Goal: Task Accomplishment & Management: Use online tool/utility

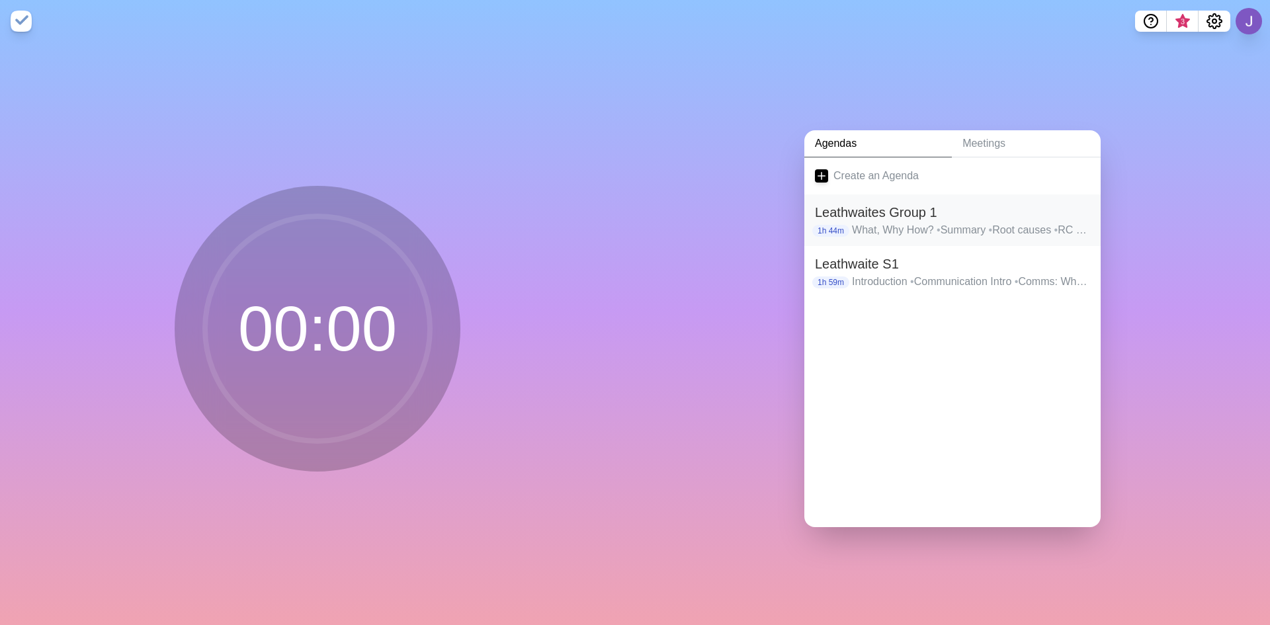
click at [871, 211] on h2 "Leathwaites Group 1" at bounding box center [952, 212] width 275 height 20
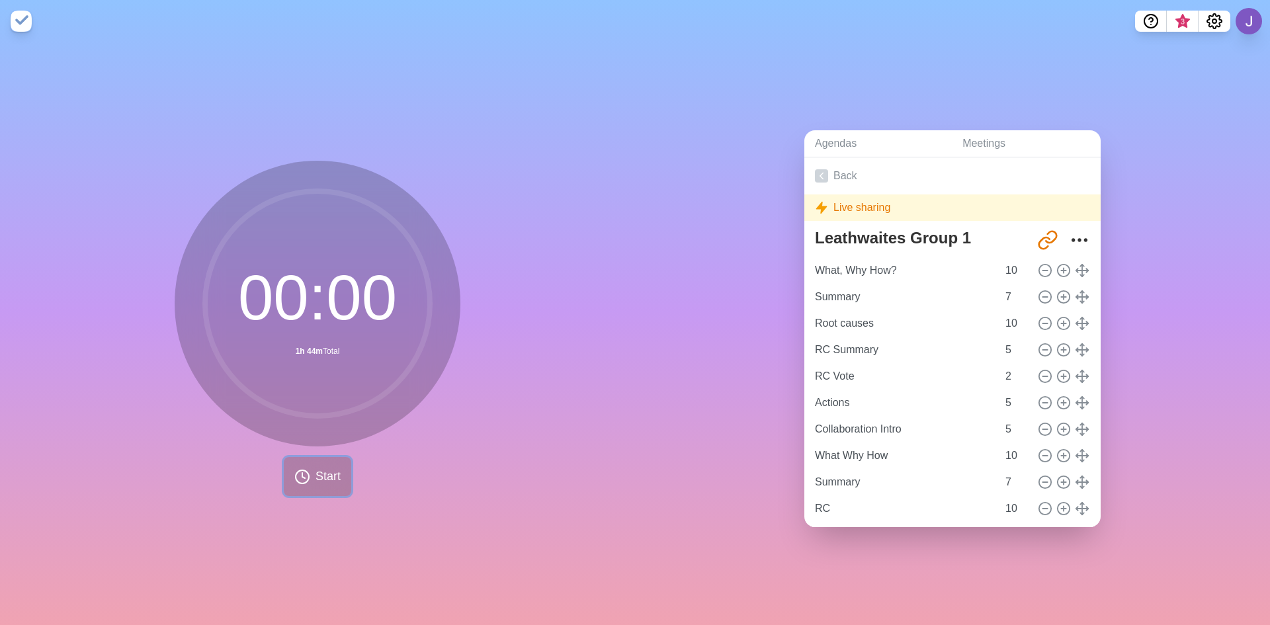
click at [303, 457] on button "Start" at bounding box center [317, 476] width 67 height 39
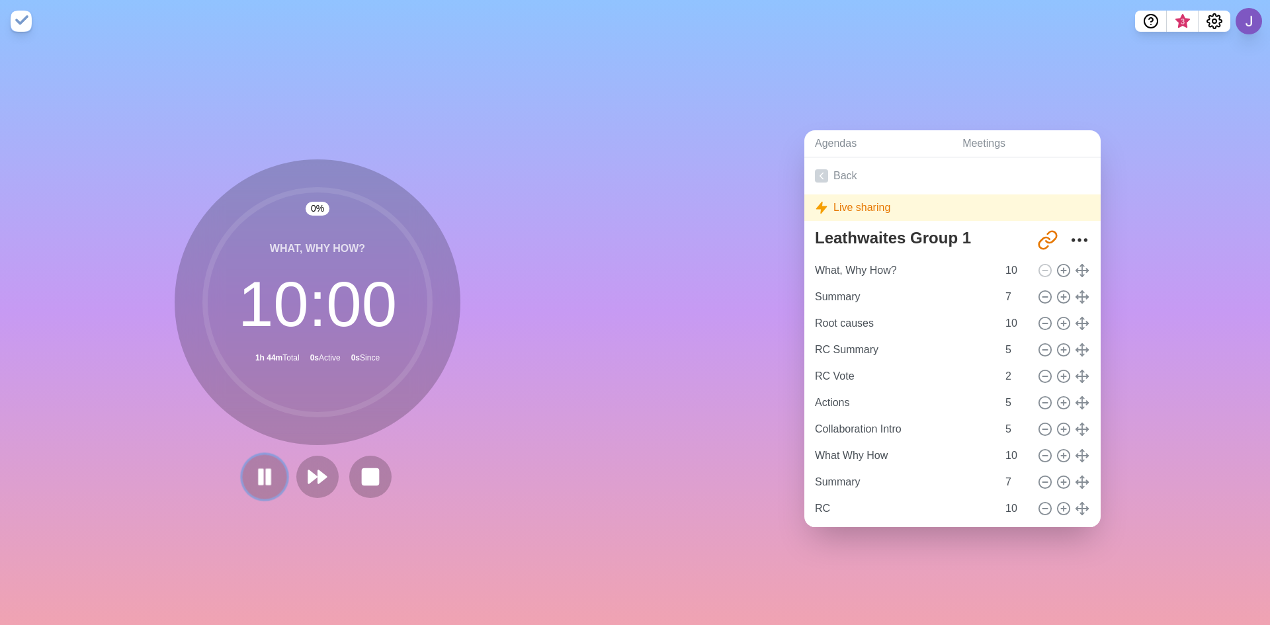
click at [260, 466] on icon at bounding box center [264, 476] width 22 height 22
click at [370, 475] on rect at bounding box center [370, 476] width 17 height 17
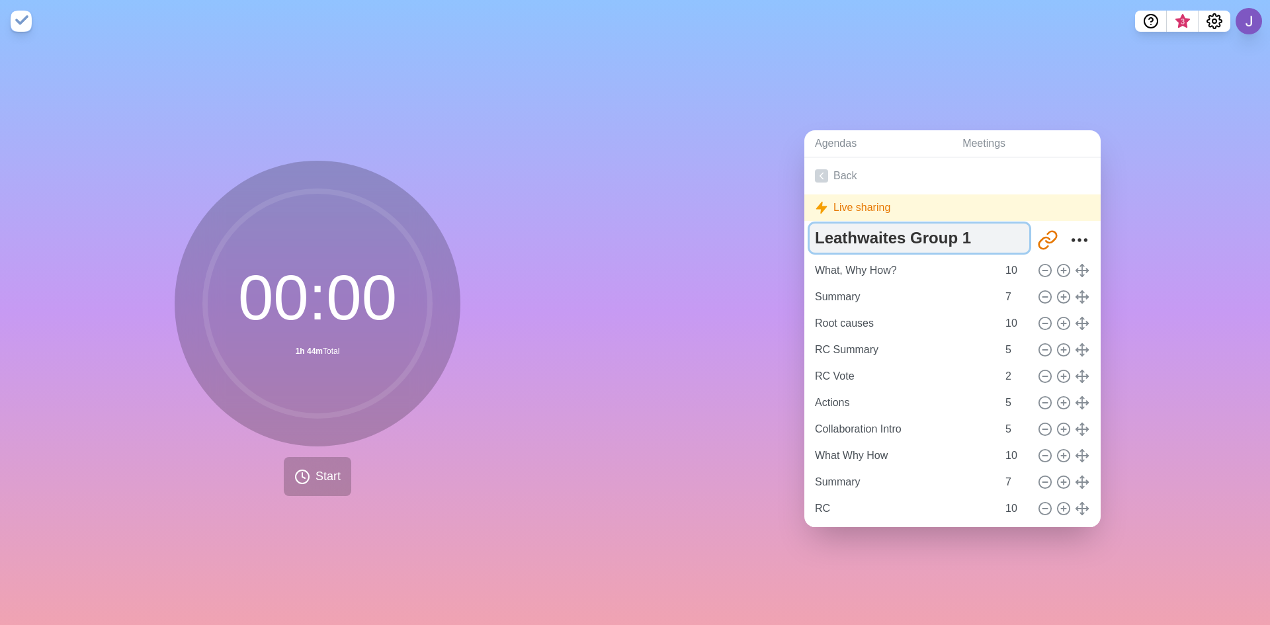
click at [979, 233] on textarea "Leathwaites Group 1" at bounding box center [919, 237] width 220 height 29
type textarea "Leathwaites Group 2"
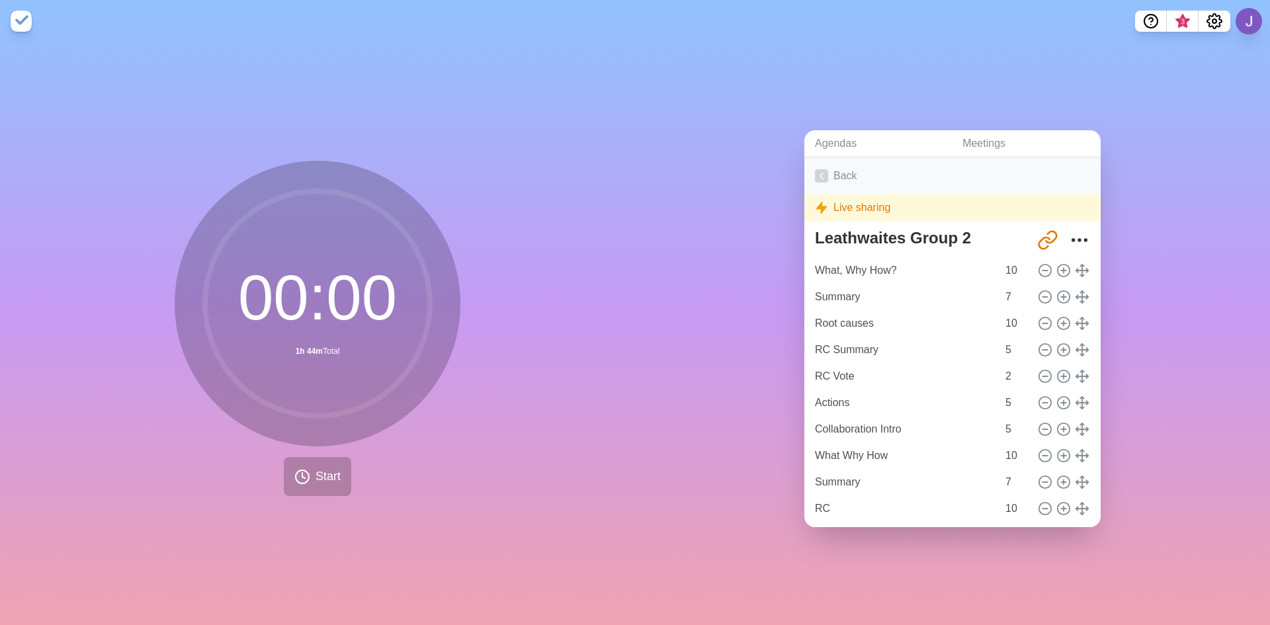
click at [819, 161] on link "Back" at bounding box center [952, 175] width 296 height 37
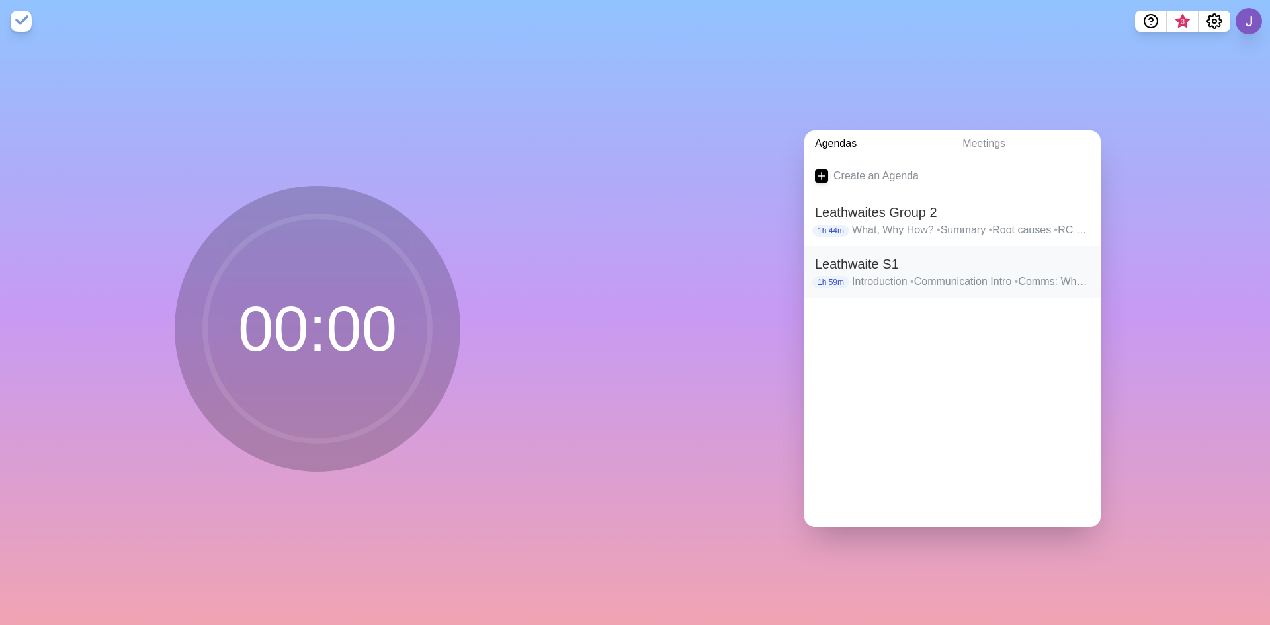
click at [894, 263] on h2 "Leathwaite S1" at bounding box center [952, 264] width 275 height 20
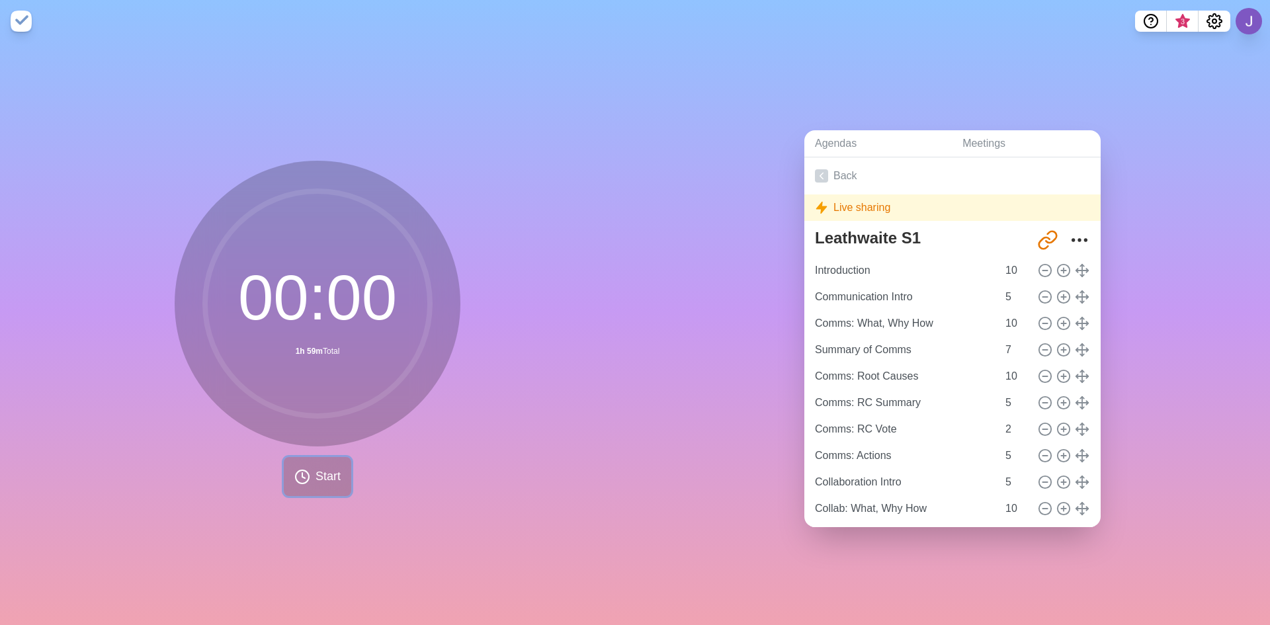
click at [323, 467] on span "Start" at bounding box center [327, 476] width 25 height 18
click at [321, 467] on span "Start" at bounding box center [327, 476] width 25 height 18
click at [315, 468] on span "Start" at bounding box center [327, 476] width 25 height 18
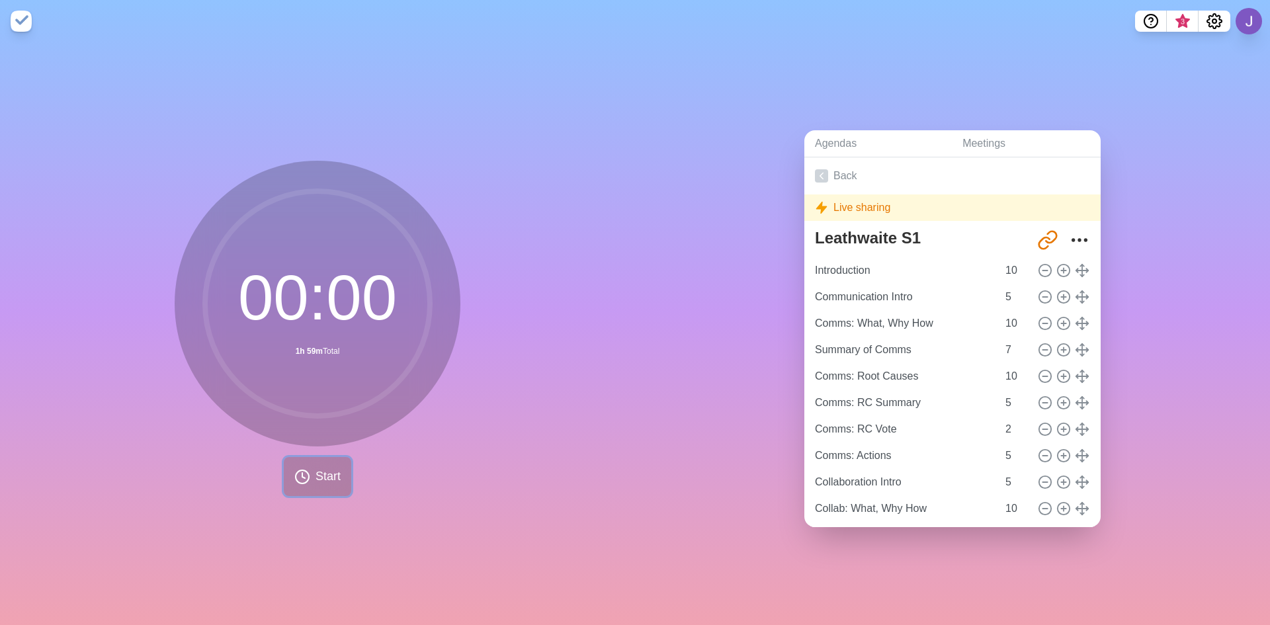
click at [315, 468] on span "Start" at bounding box center [327, 476] width 25 height 18
click at [295, 469] on icon at bounding box center [302, 477] width 16 height 16
click at [829, 164] on link "Back" at bounding box center [952, 175] width 296 height 37
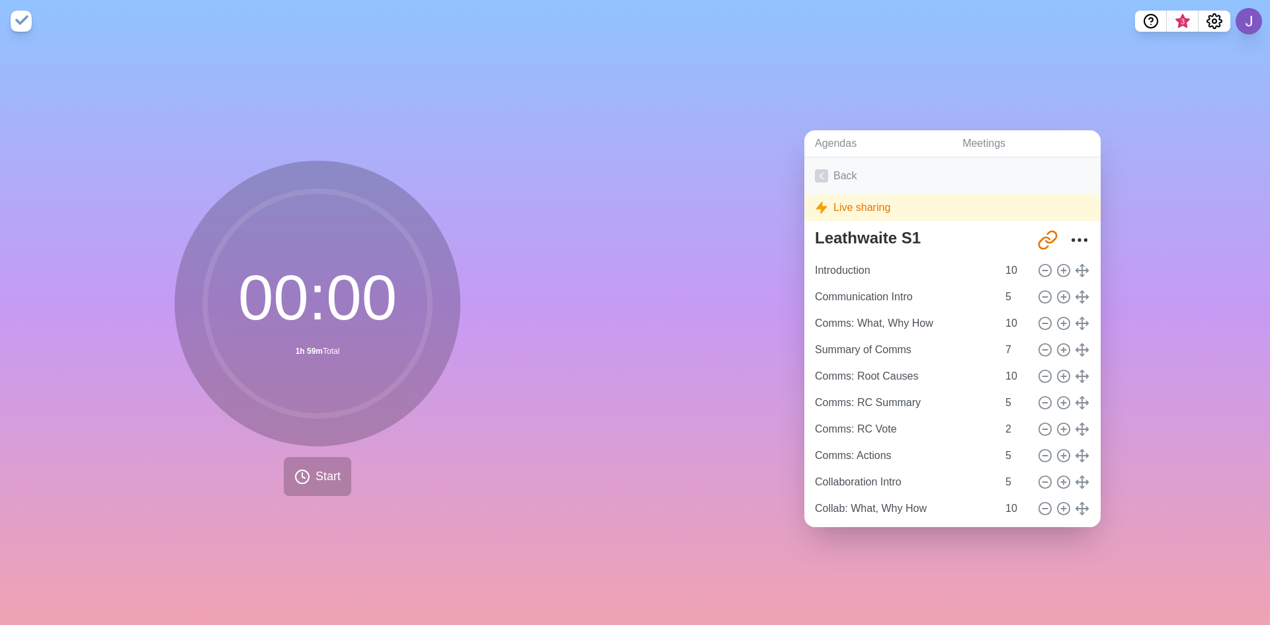
click at [823, 169] on link "Back" at bounding box center [952, 175] width 296 height 37
click at [817, 169] on icon at bounding box center [821, 175] width 13 height 13
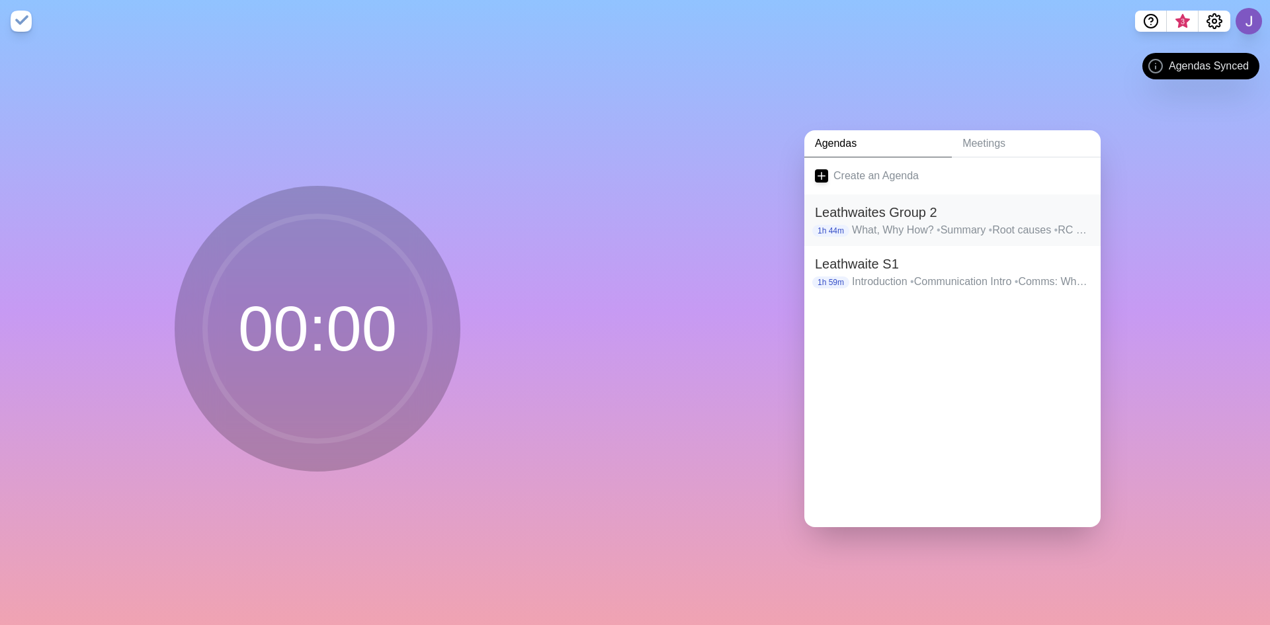
click at [868, 207] on h2 "Leathwaites Group 2" at bounding box center [952, 212] width 275 height 20
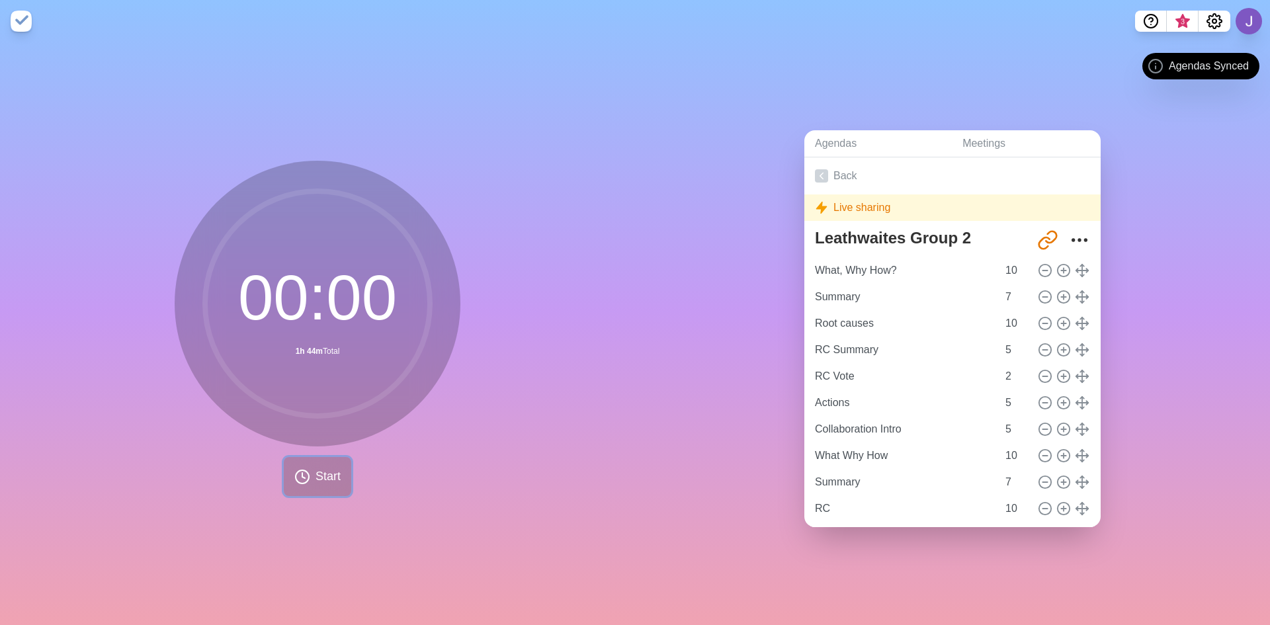
click at [315, 467] on span "Start" at bounding box center [327, 476] width 25 height 18
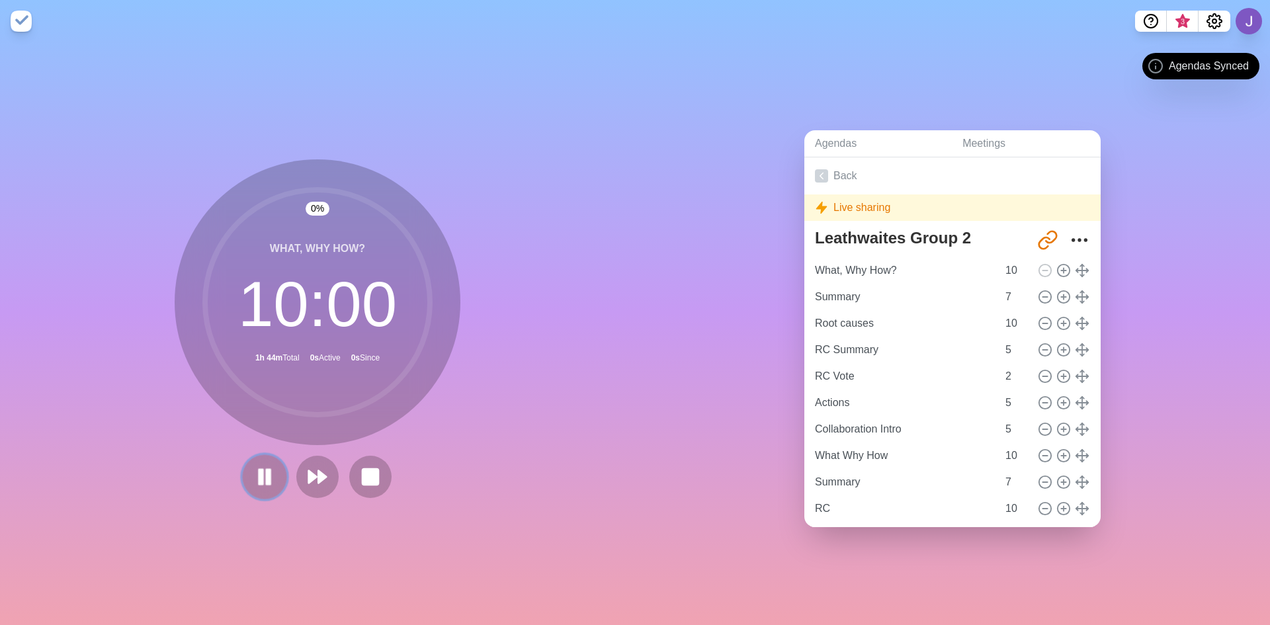
click at [268, 471] on icon at bounding box center [264, 476] width 22 height 22
click at [350, 469] on button at bounding box center [370, 476] width 44 height 44
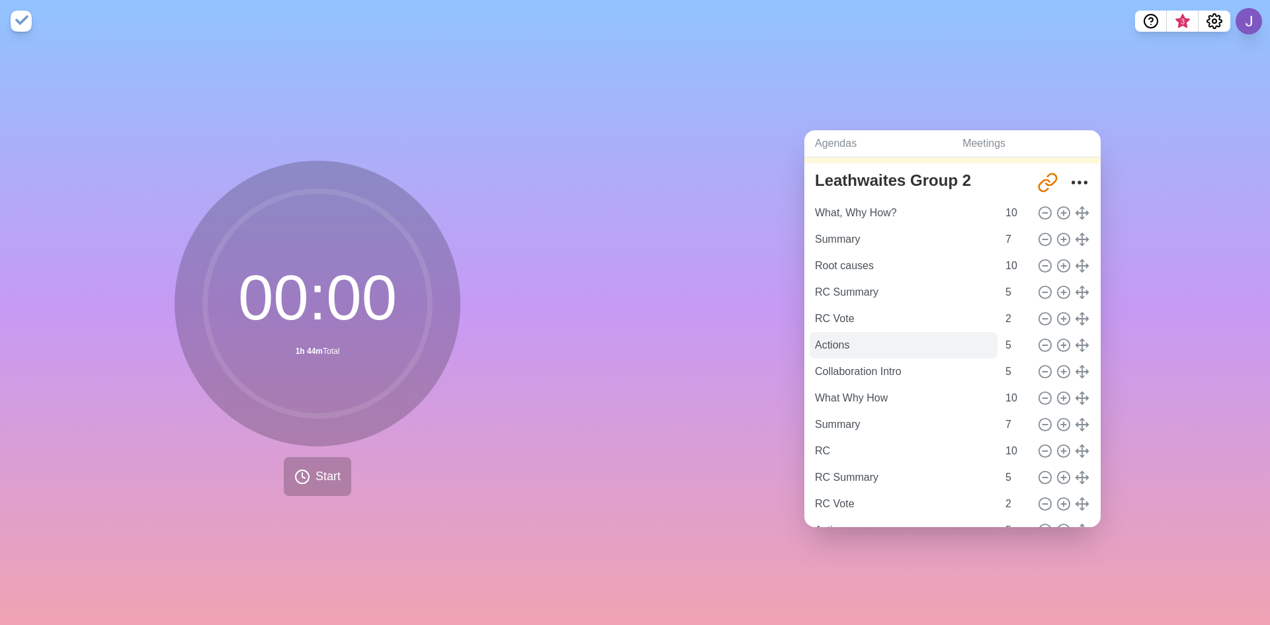
scroll to position [195, 0]
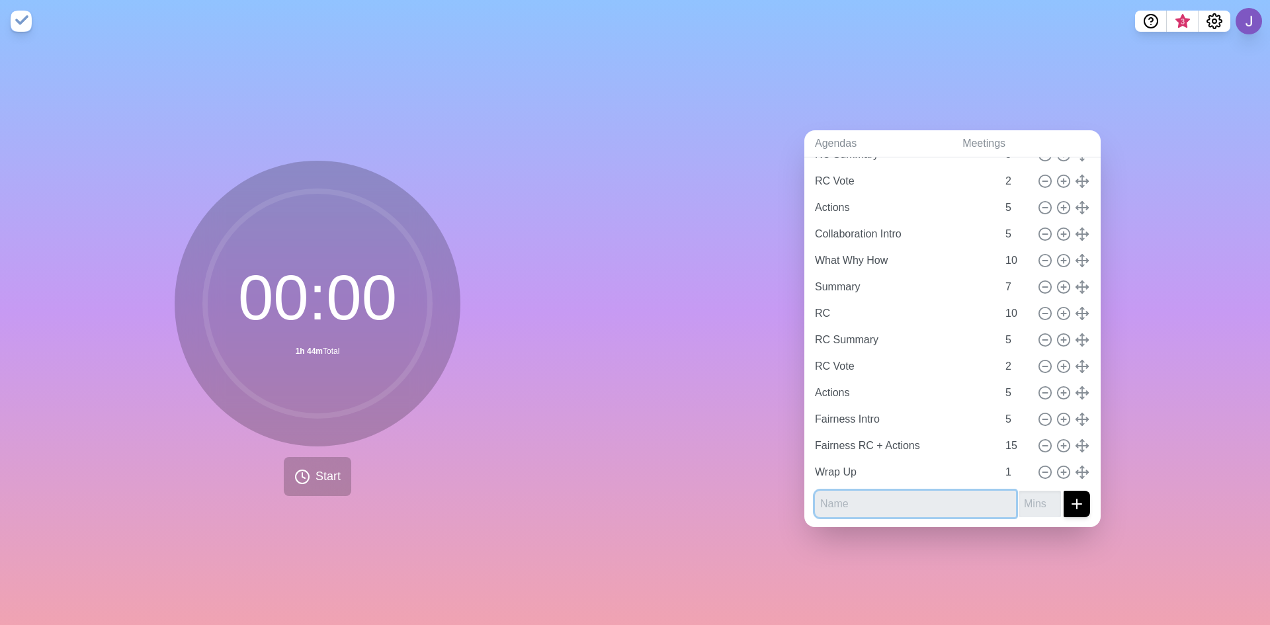
click at [886, 505] on input "text" at bounding box center [915, 504] width 201 height 26
type input "Fairness Intro"
click at [1018, 502] on input "number" at bounding box center [1039, 504] width 42 height 26
type input "2"
click at [1065, 508] on button "submit" at bounding box center [1076, 504] width 26 height 26
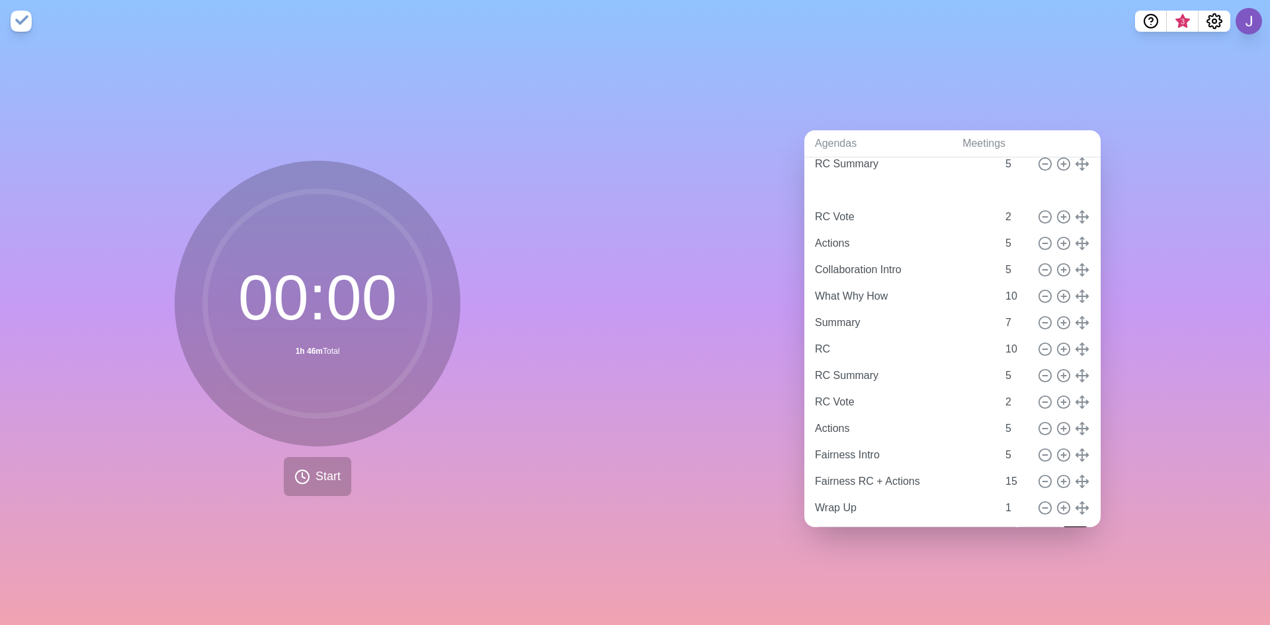
type input "Fairness Intro"
type input "2"
type input "RC Summary"
type input "5"
type input "RC Vote"
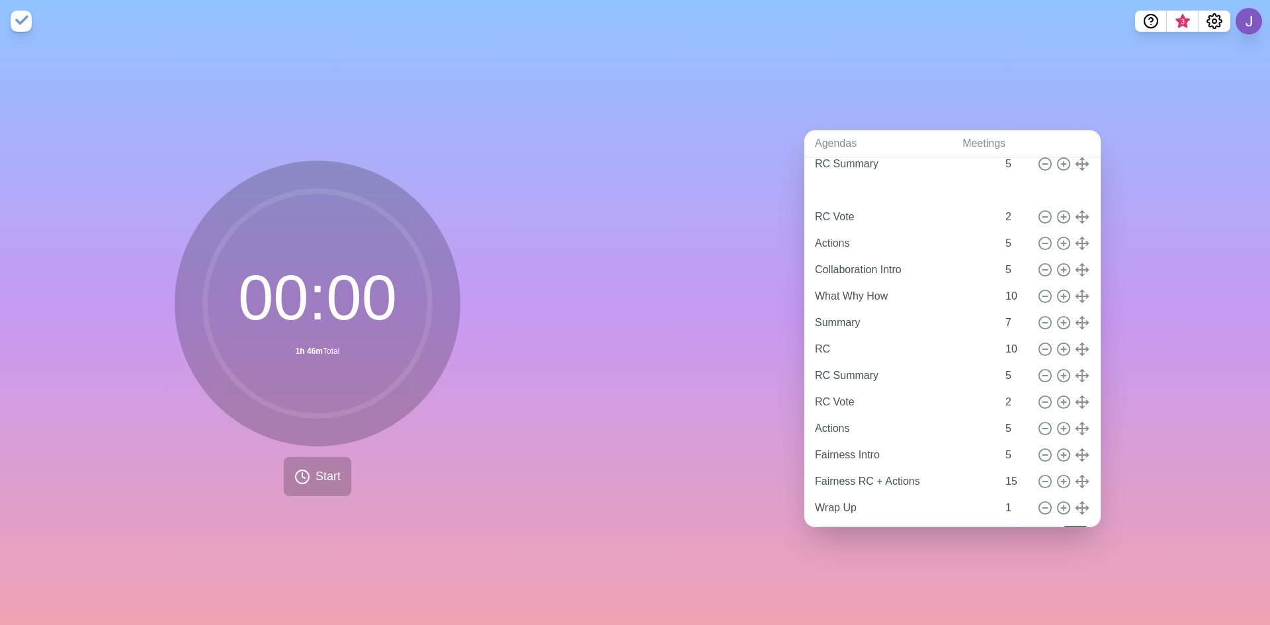
type input "2"
type input "Actions"
type input "Collaboration Intro"
type input "5"
type input "What Why How"
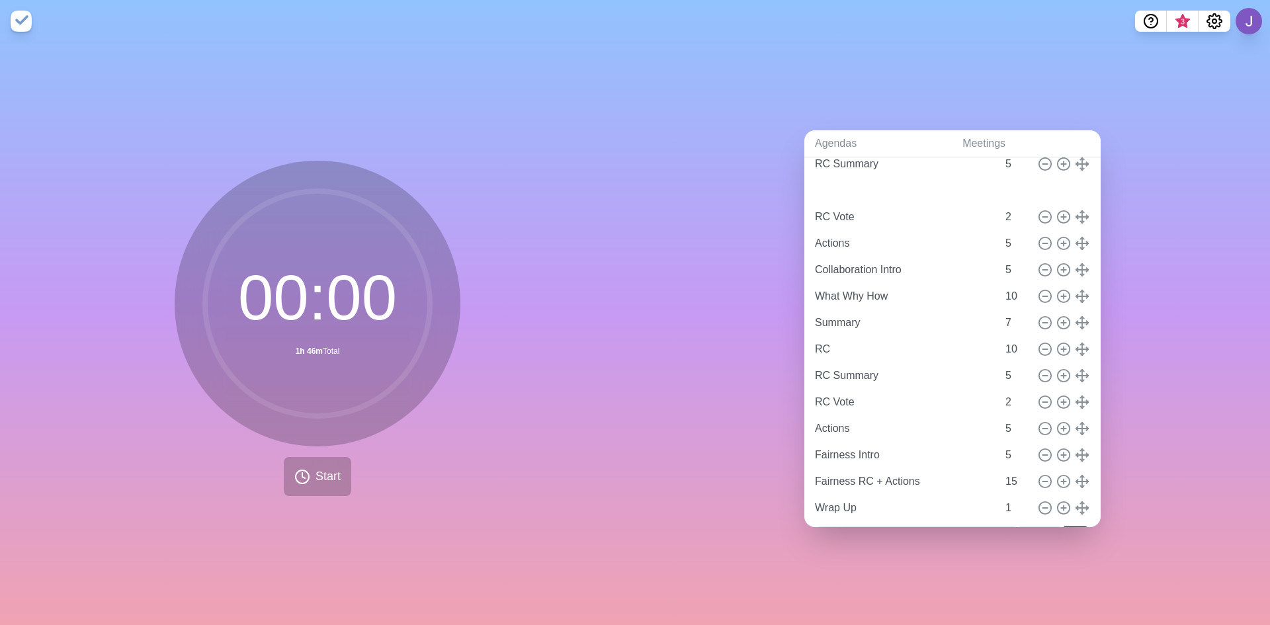
type input "10"
type input "Summary"
type input "7"
type input "RC"
type input "10"
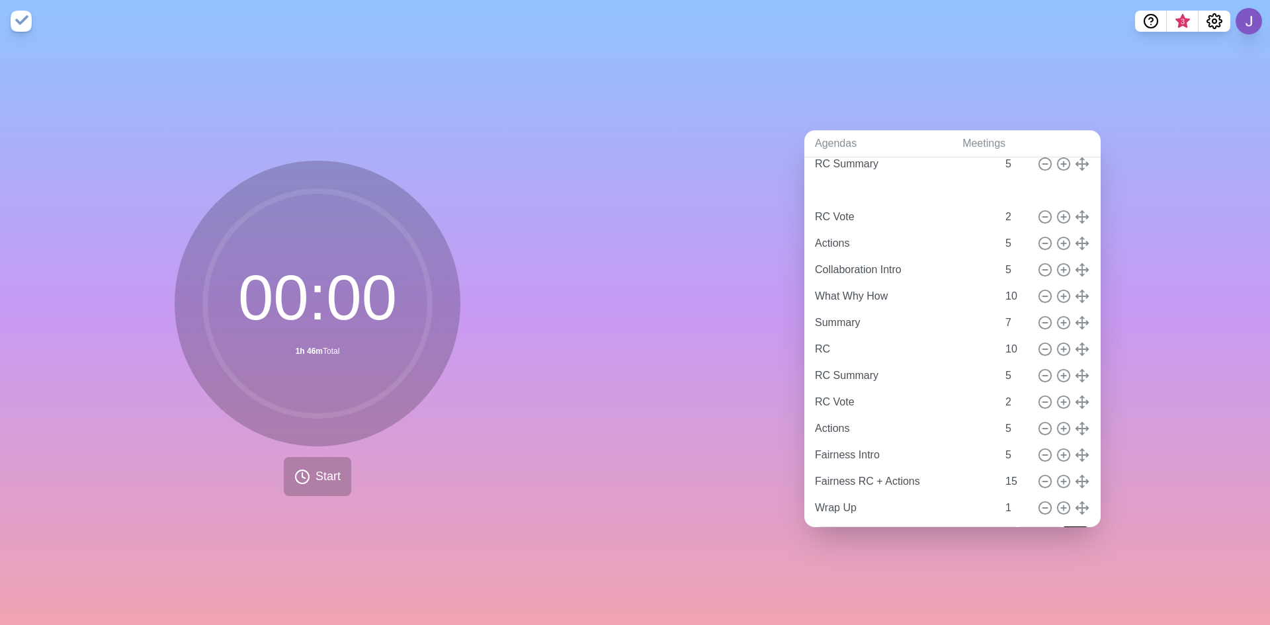
type input "RC Summary"
type input "5"
type input "RC Vote"
type input "2"
type input "Actions"
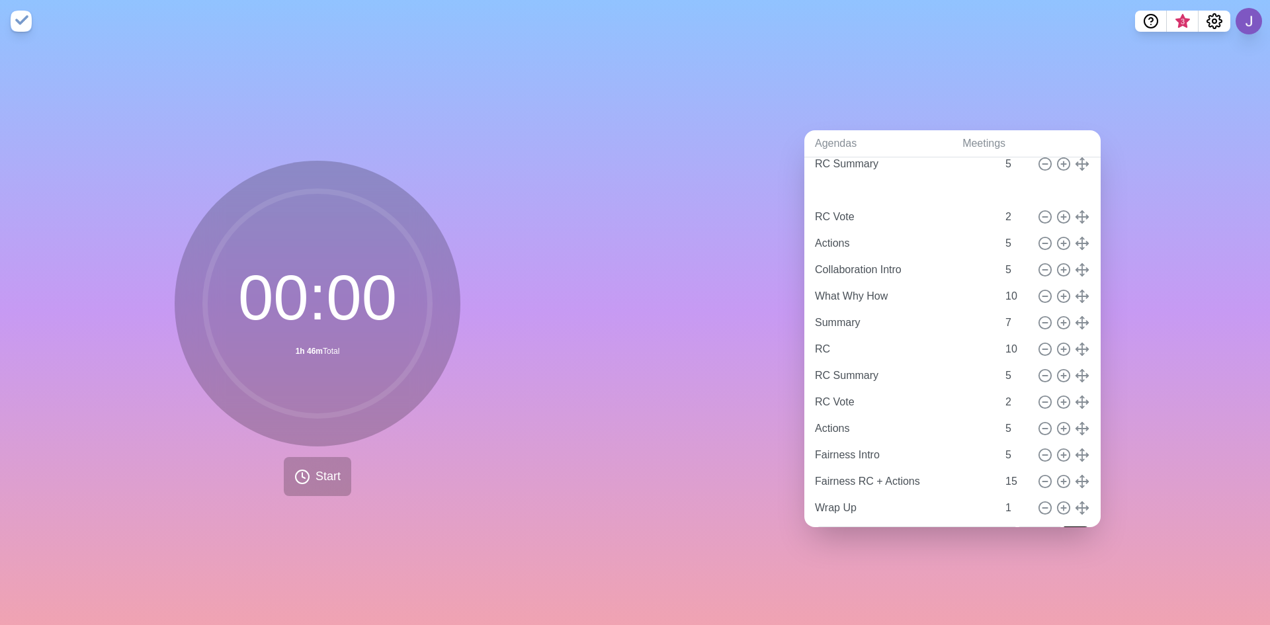
type input "Fairness Intro"
type input "5"
type input "Fairness RC + Actions"
type input "15"
type input "Wrap Up"
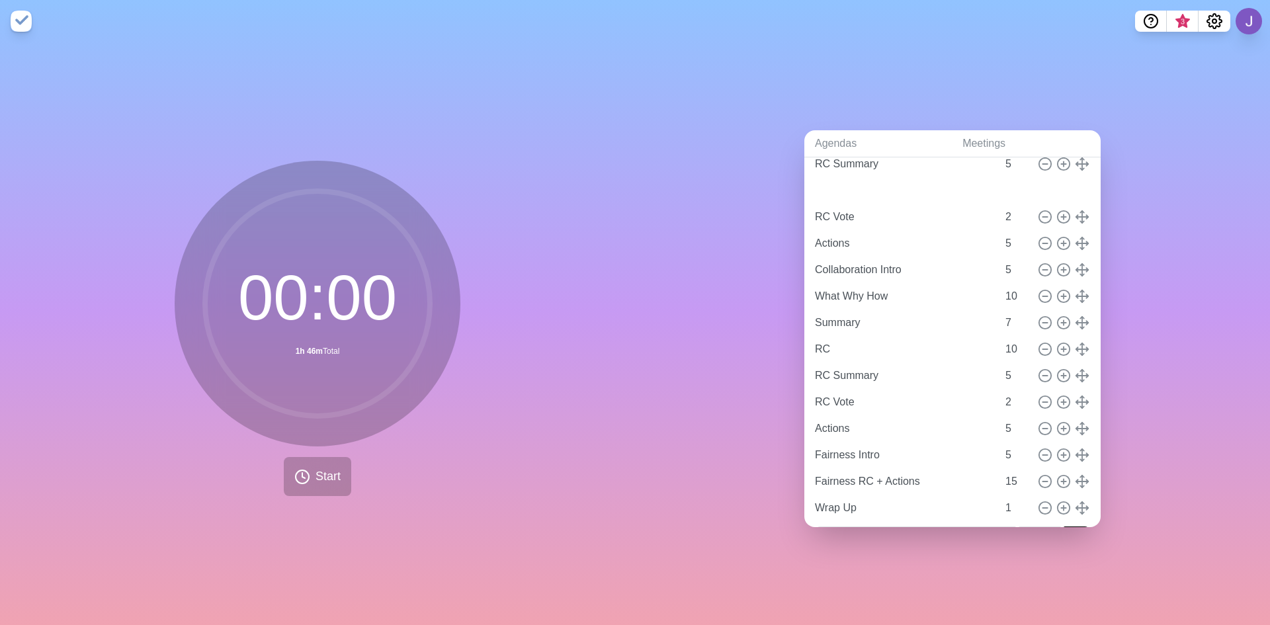
type input "1"
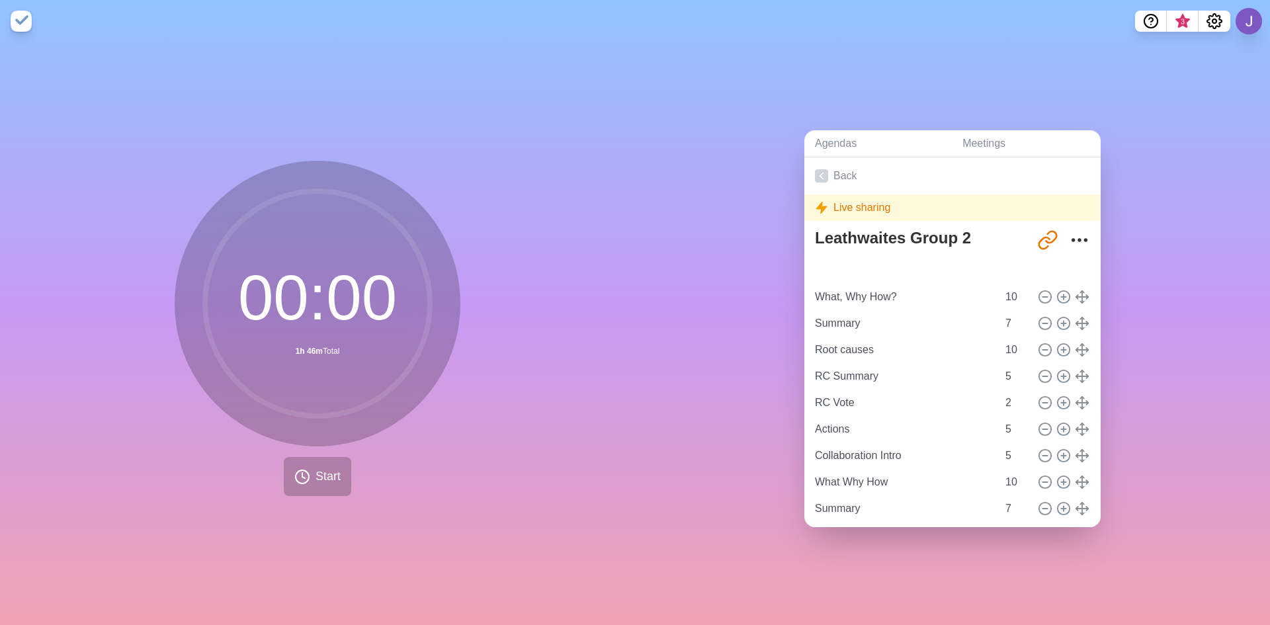
type input "Fairness Intro"
type input "2"
type input "What, Why How?"
type input "10"
type input "Summary"
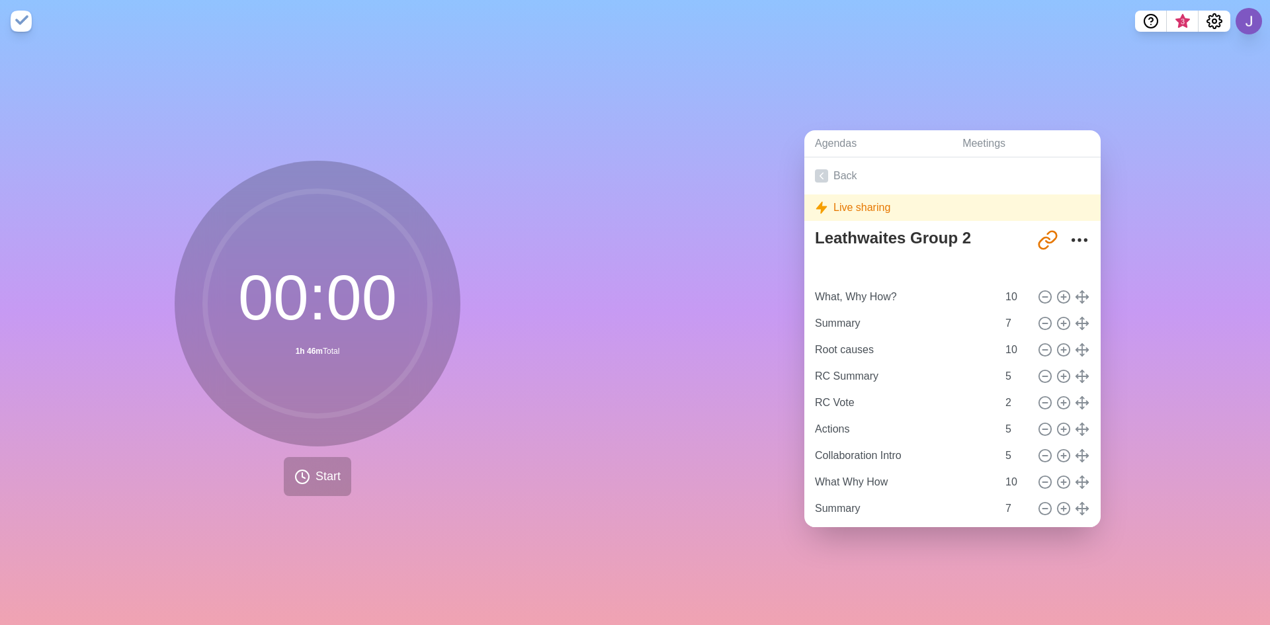
type input "7"
type input "Root causes"
type input "10"
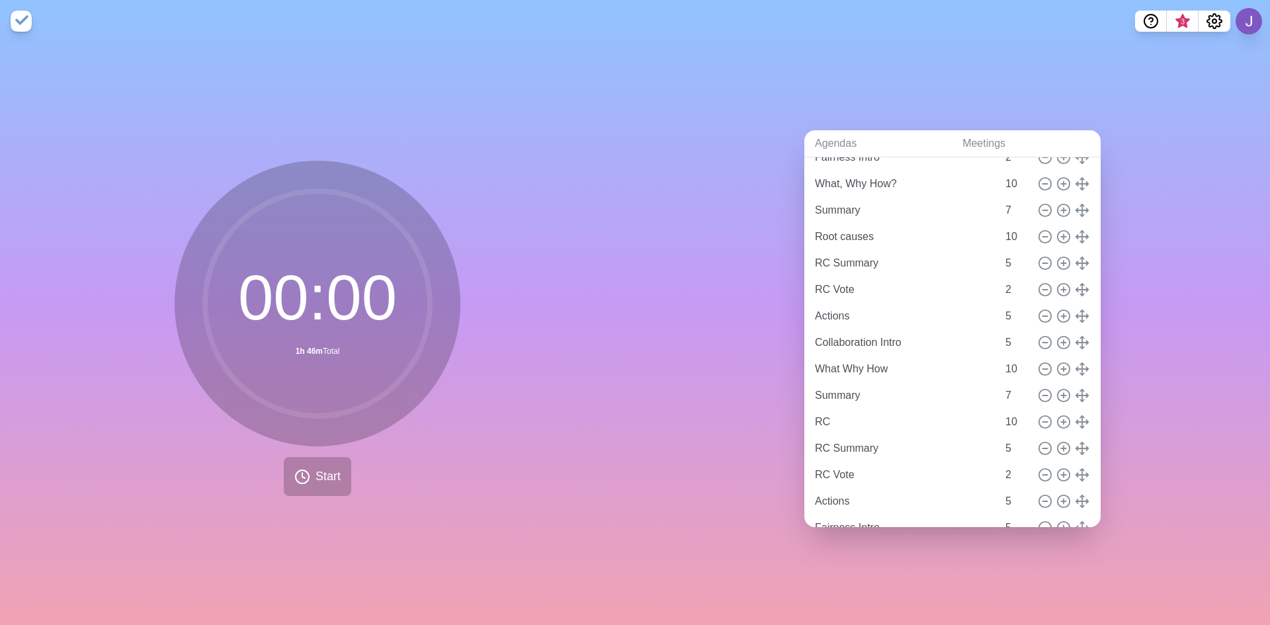
scroll to position [222, 0]
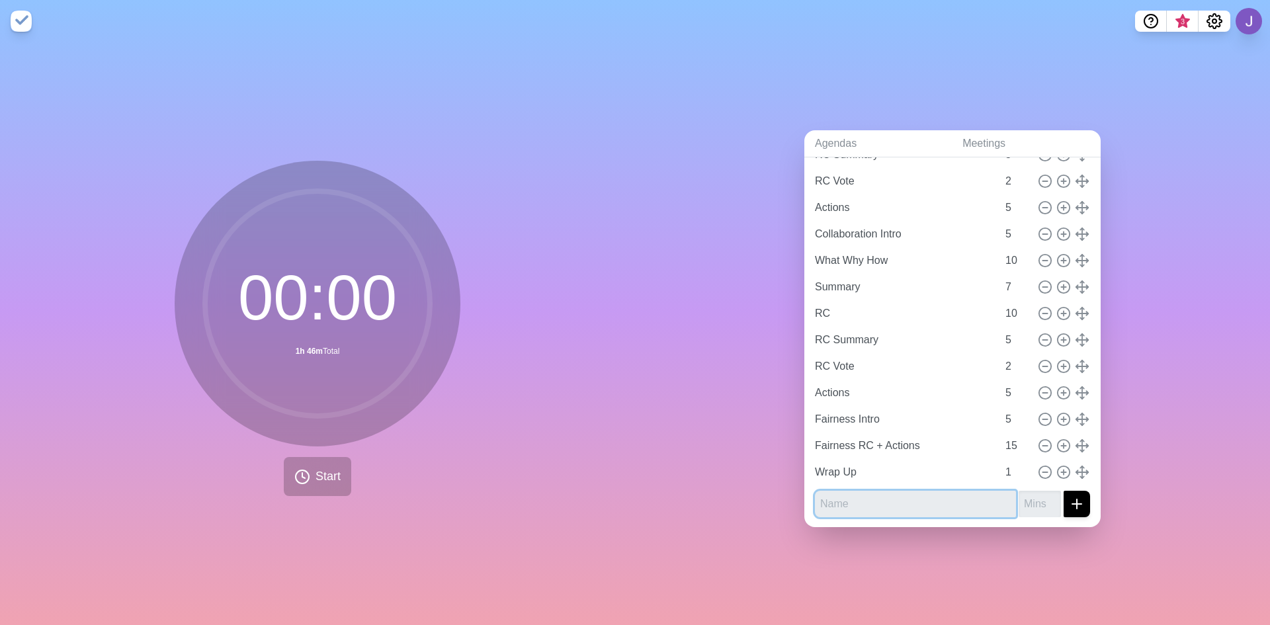
click at [937, 493] on input "text" at bounding box center [915, 504] width 201 height 26
type input "Introduction"
click at [1018, 495] on input "number" at bounding box center [1039, 504] width 42 height 26
type input "10"
click at [1069, 496] on icon "submit" at bounding box center [1077, 504] width 16 height 16
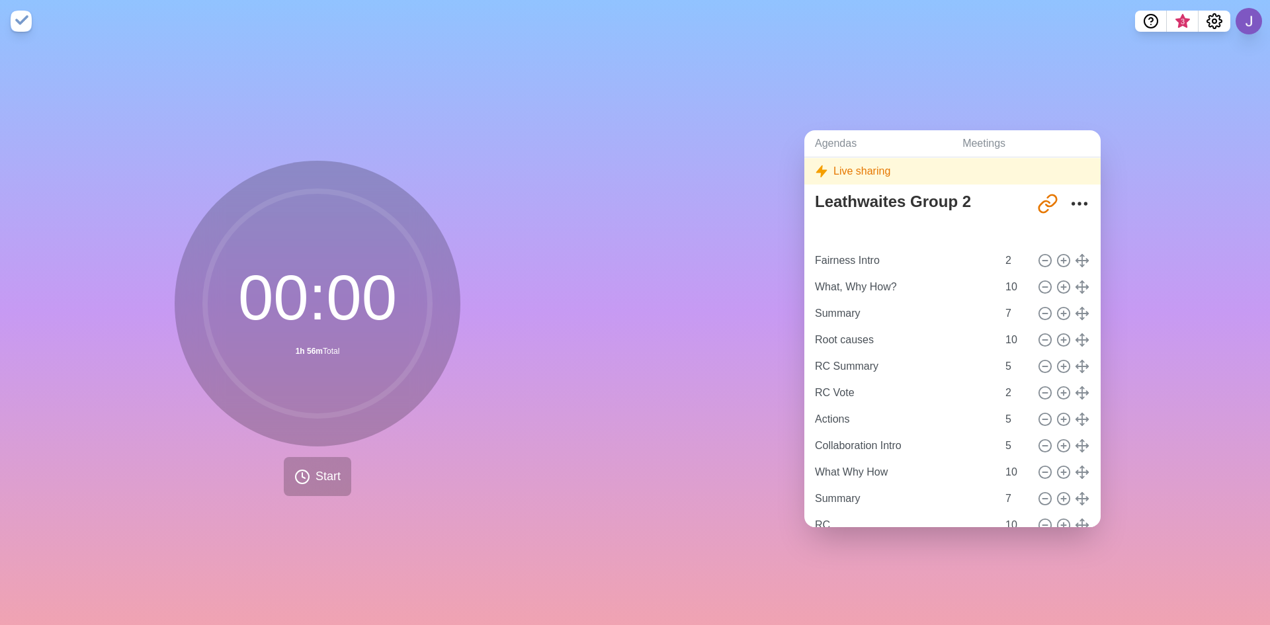
scroll to position [0, 0]
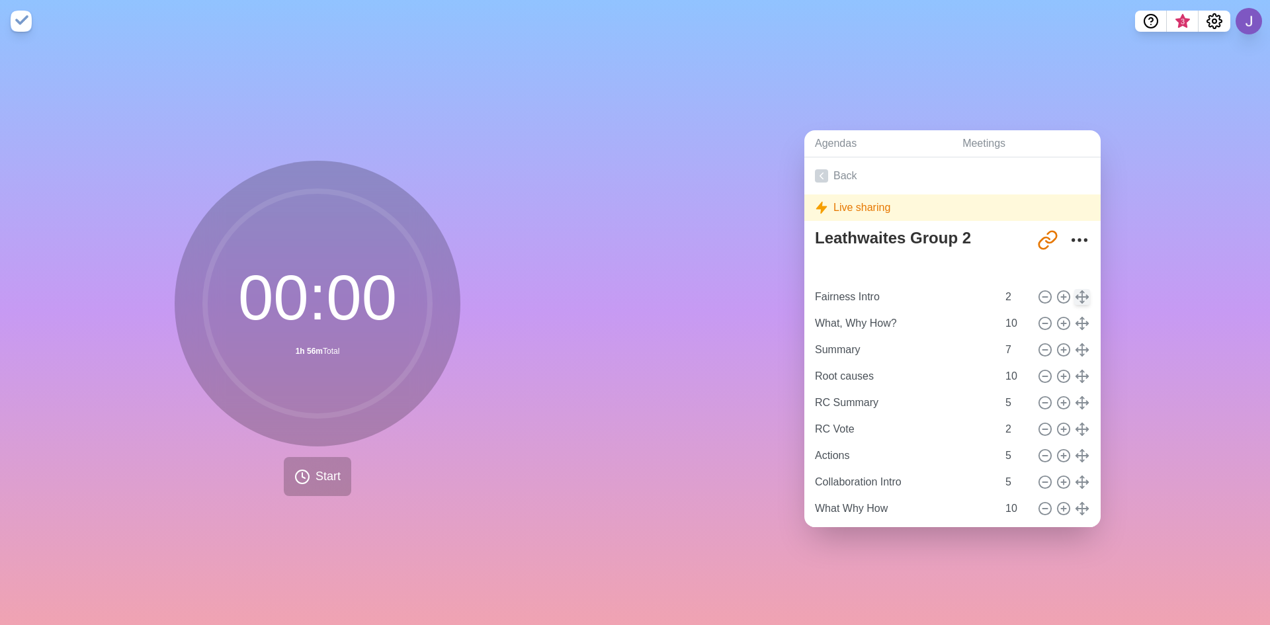
type input "Introduction"
type input "10"
type input "Fairness Intro"
type input "2"
type input "What, Why How?"
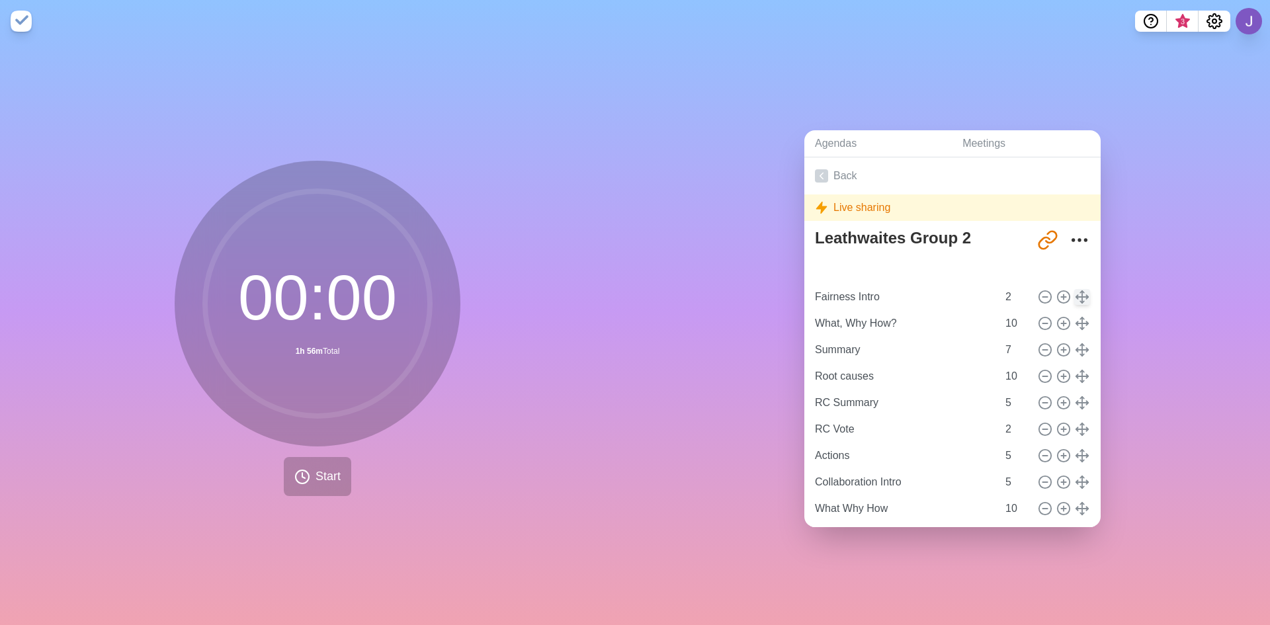
type input "10"
type input "Summary"
type input "7"
type input "Root causes"
type input "10"
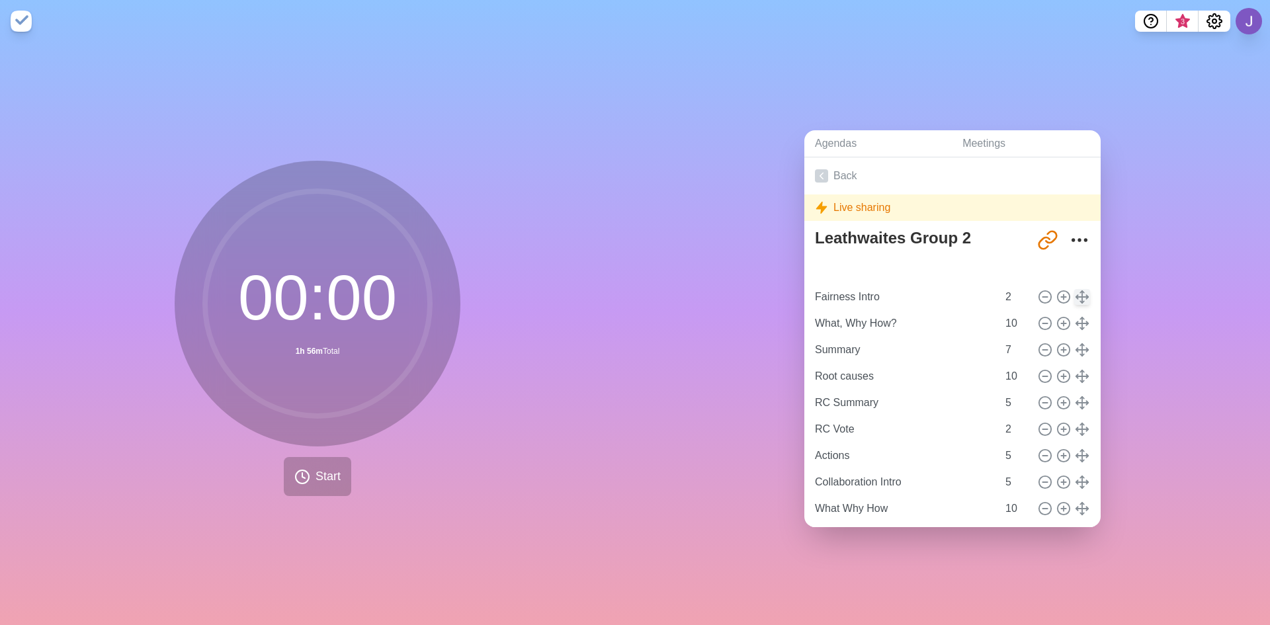
type input "RC Summary"
type input "5"
type input "RC Vote"
type input "2"
type input "Actions"
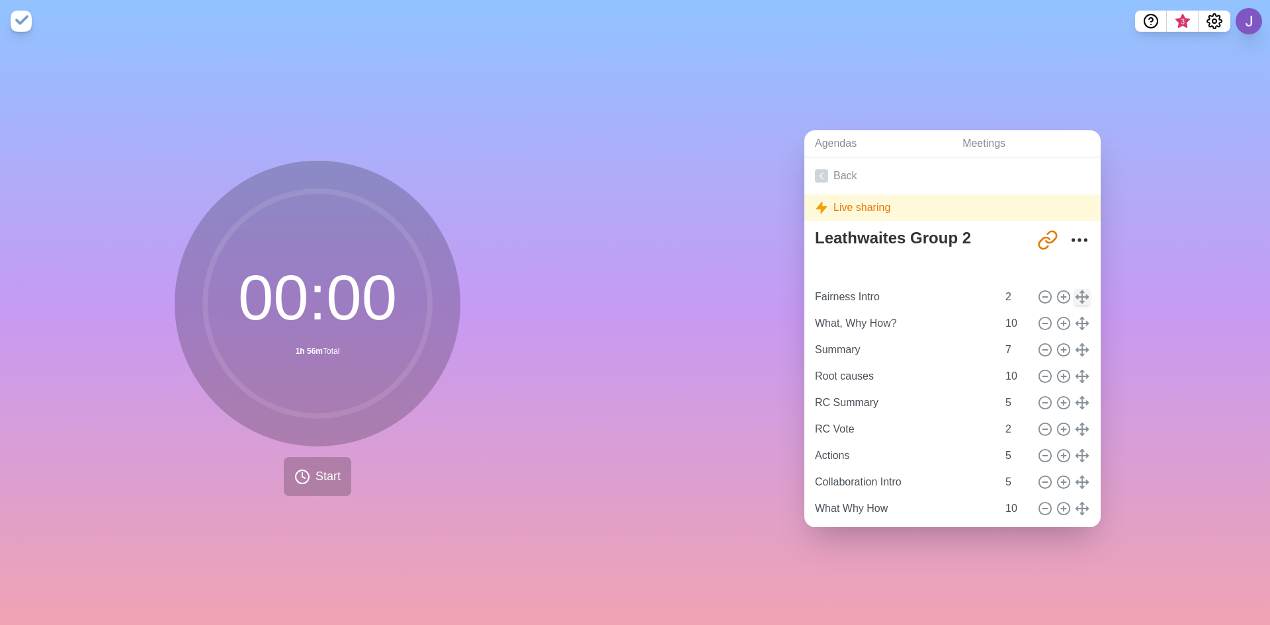
type input "Collaboration Intro"
type input "5"
type input "What Why How"
type input "10"
type input "Summary"
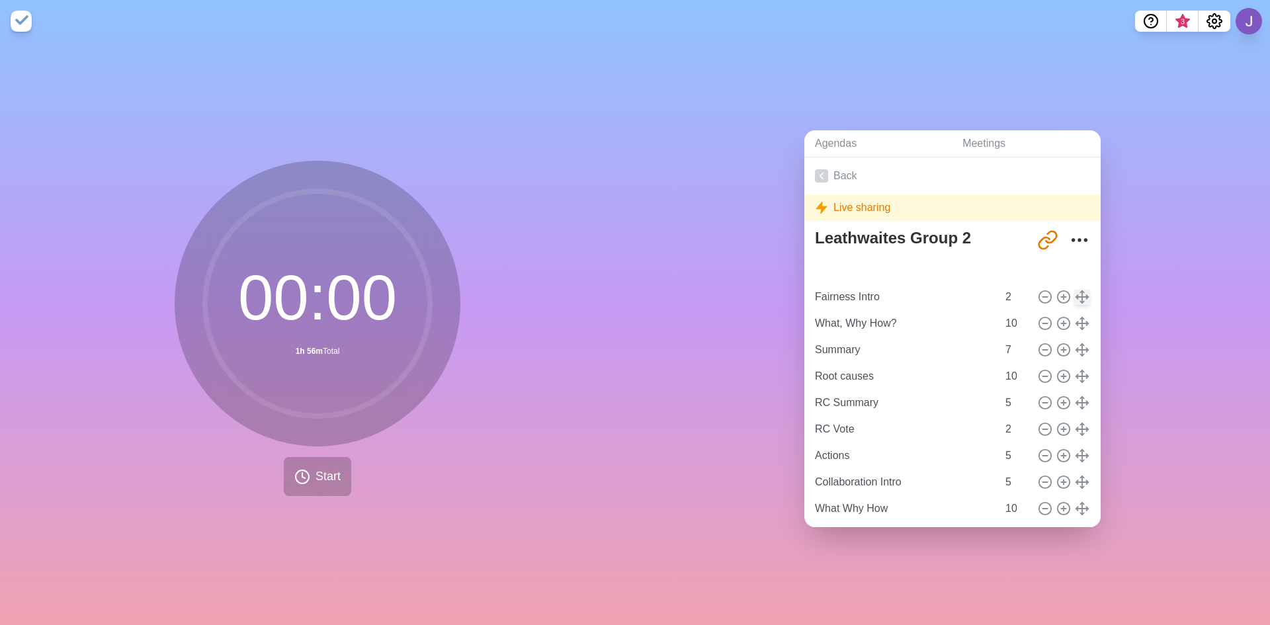
type input "7"
type input "RC"
type input "10"
type input "RC Summary"
type input "5"
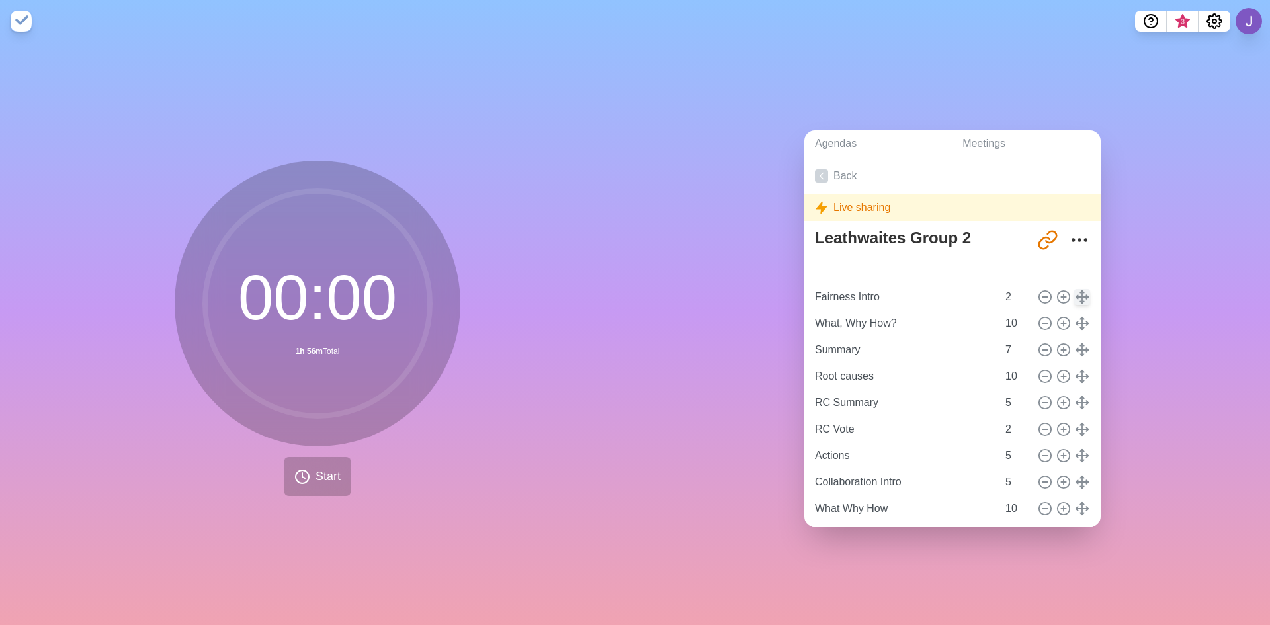
type input "RC Vote"
type input "2"
type input "Actions"
type input "Fairness Intro"
type input "5"
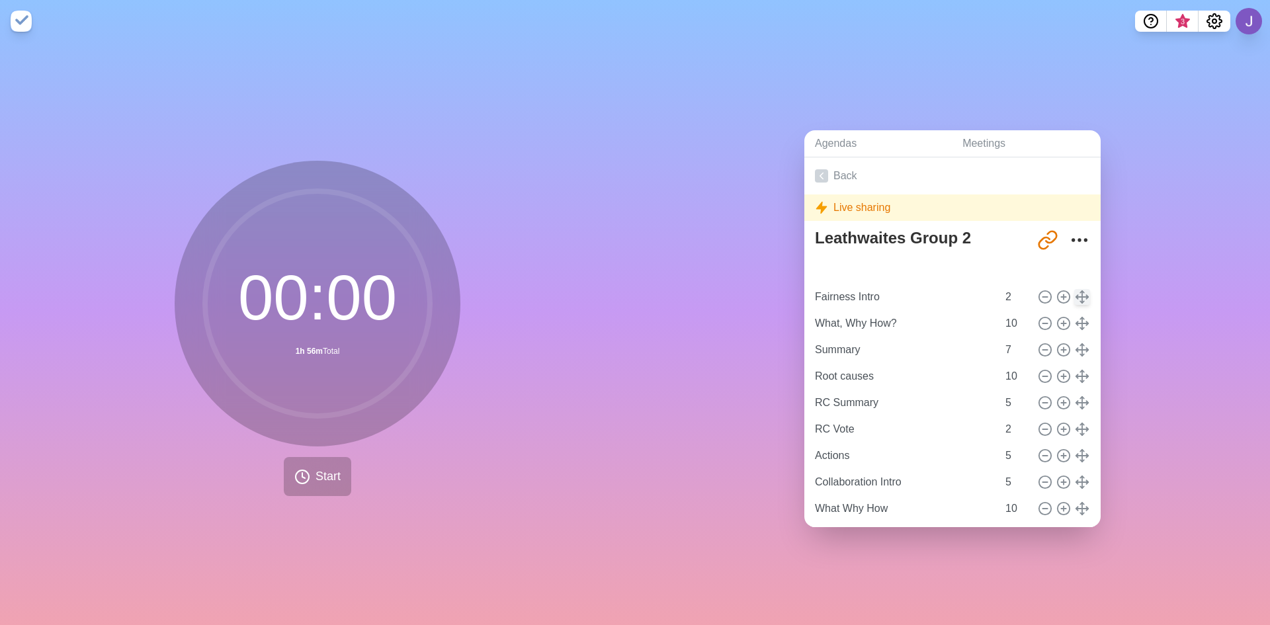
type input "Fairness RC + Actions"
type input "15"
type input "Wrap Up"
type input "1"
click at [305, 469] on icon at bounding box center [302, 477] width 16 height 16
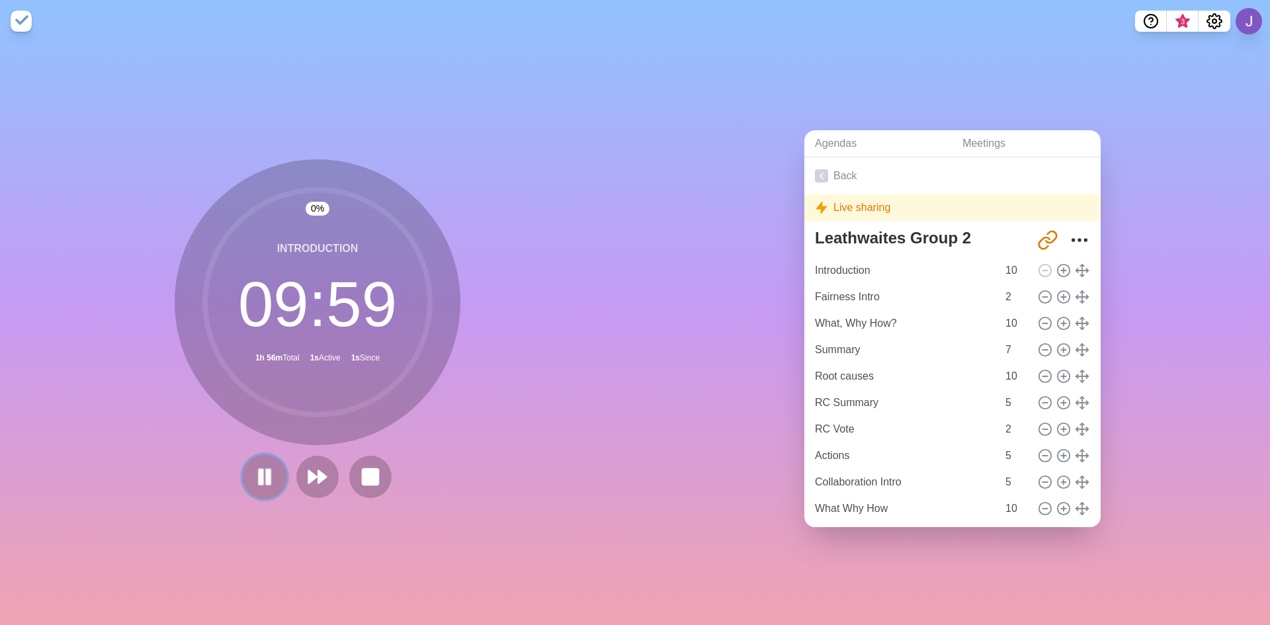
click at [259, 473] on rect at bounding box center [261, 476] width 4 height 15
click at [1000, 481] on input "5" at bounding box center [1016, 482] width 32 height 26
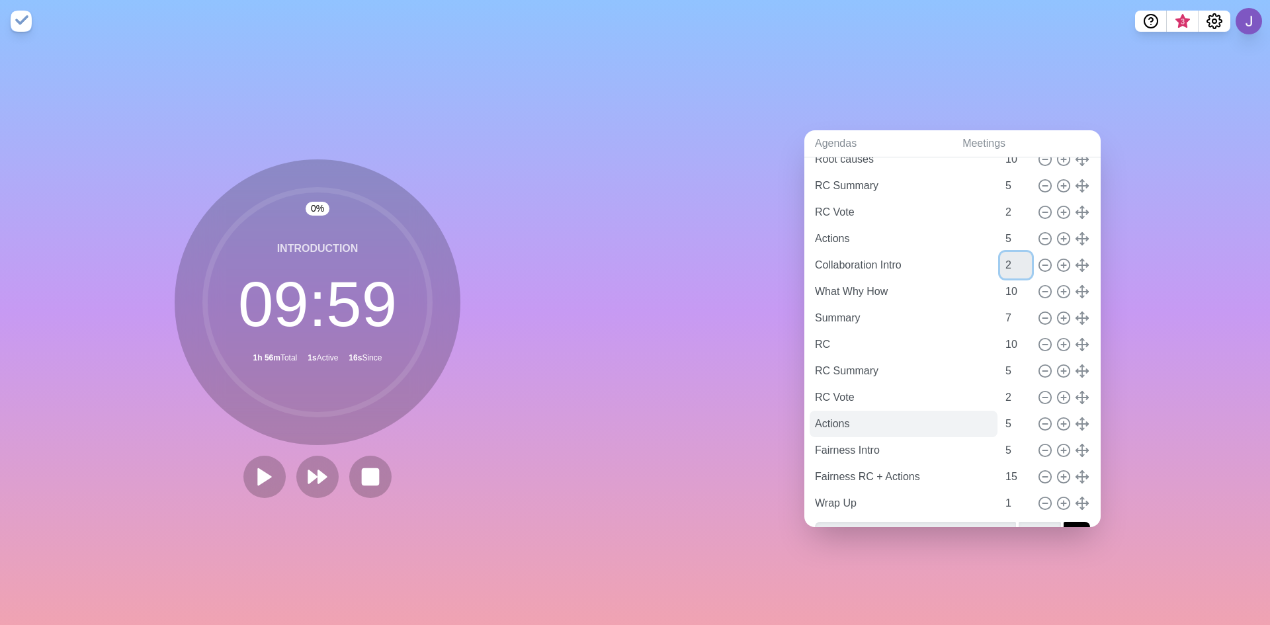
scroll to position [248, 0]
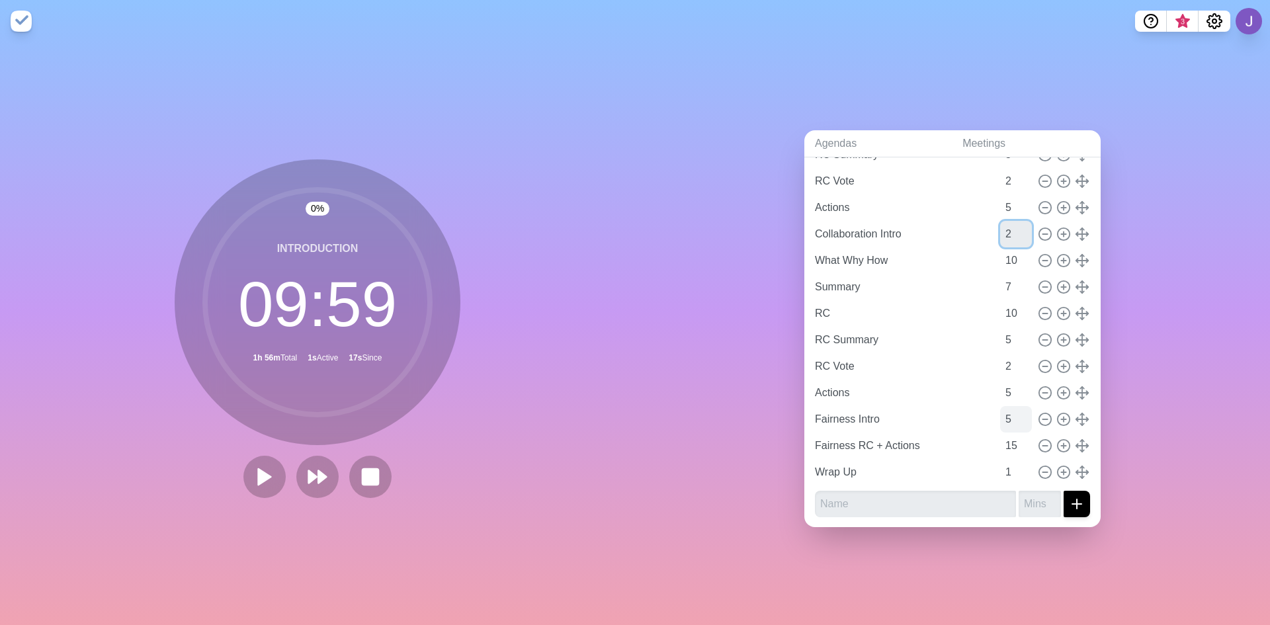
type input "2"
click at [1000, 413] on input "5" at bounding box center [1016, 419] width 32 height 26
type input "2"
click at [528, 360] on div "0 % Introduction 09 : 59 1h 50m Total 1s Active 20s Since" at bounding box center [317, 333] width 635 height 583
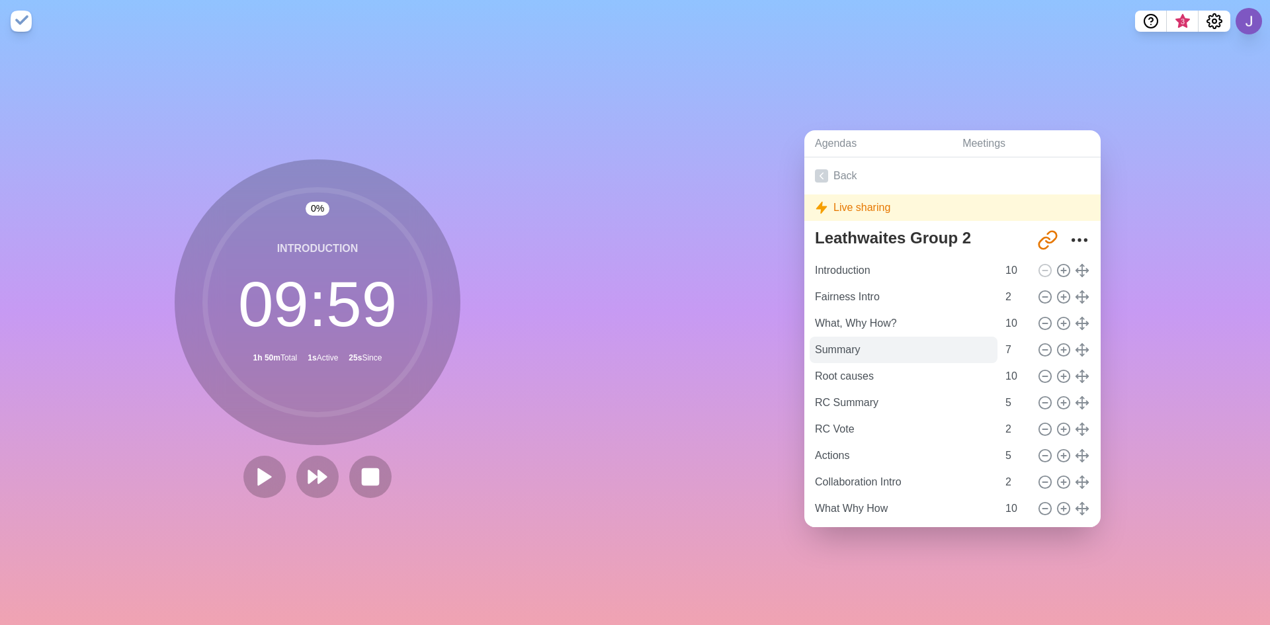
scroll to position [66, 0]
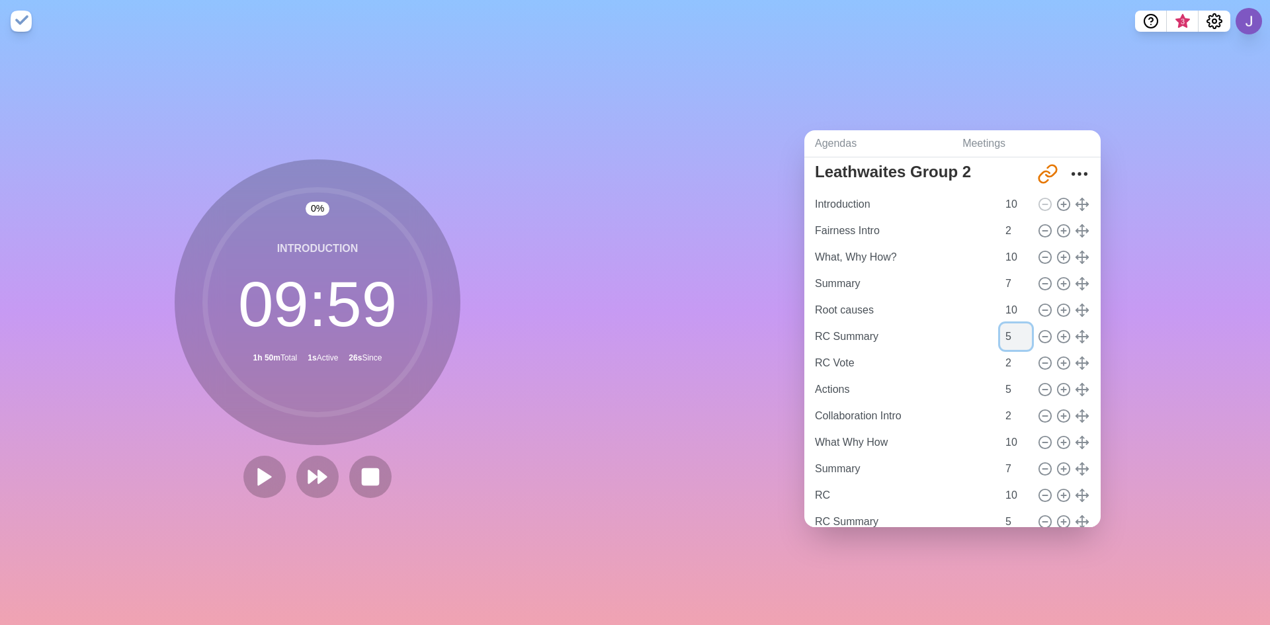
click at [1000, 330] on input "5" at bounding box center [1016, 336] width 32 height 26
type input "8"
drag, startPoint x: 785, startPoint y: 326, endPoint x: 793, endPoint y: 323, distance: 9.2
click at [789, 324] on div "Agendas Meetings Back Live sharing Leathwaites Group 2 [URL][DOMAIN_NAME] Intro…" at bounding box center [952, 333] width 635 height 583
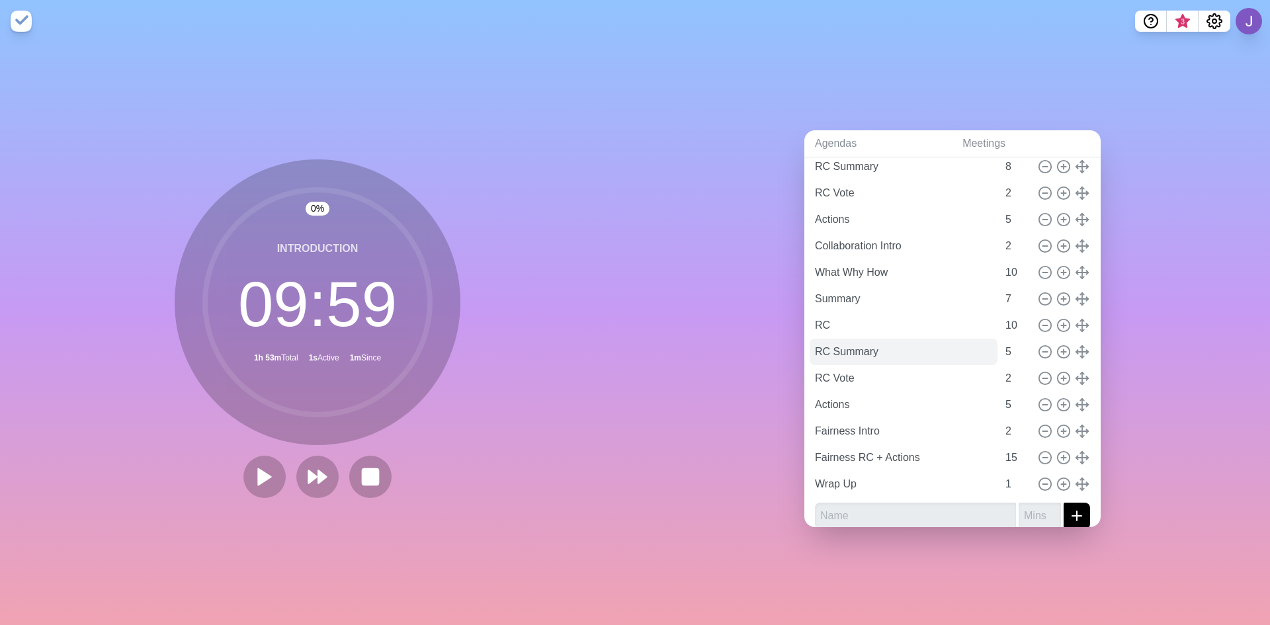
scroll to position [248, 0]
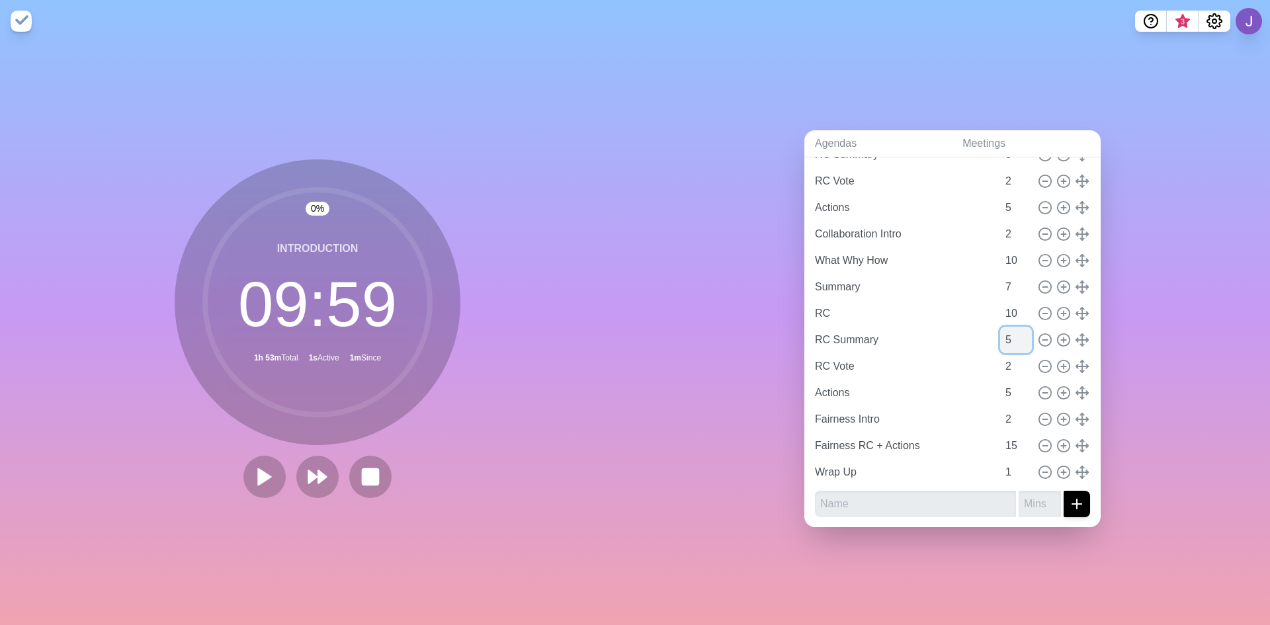
click at [1000, 334] on input "5" at bounding box center [1016, 340] width 32 height 26
type input "8"
click at [754, 290] on div "Agendas Meetings Back Live sharing Leathwaites Group 2 [URL][DOMAIN_NAME] Intro…" at bounding box center [952, 333] width 635 height 583
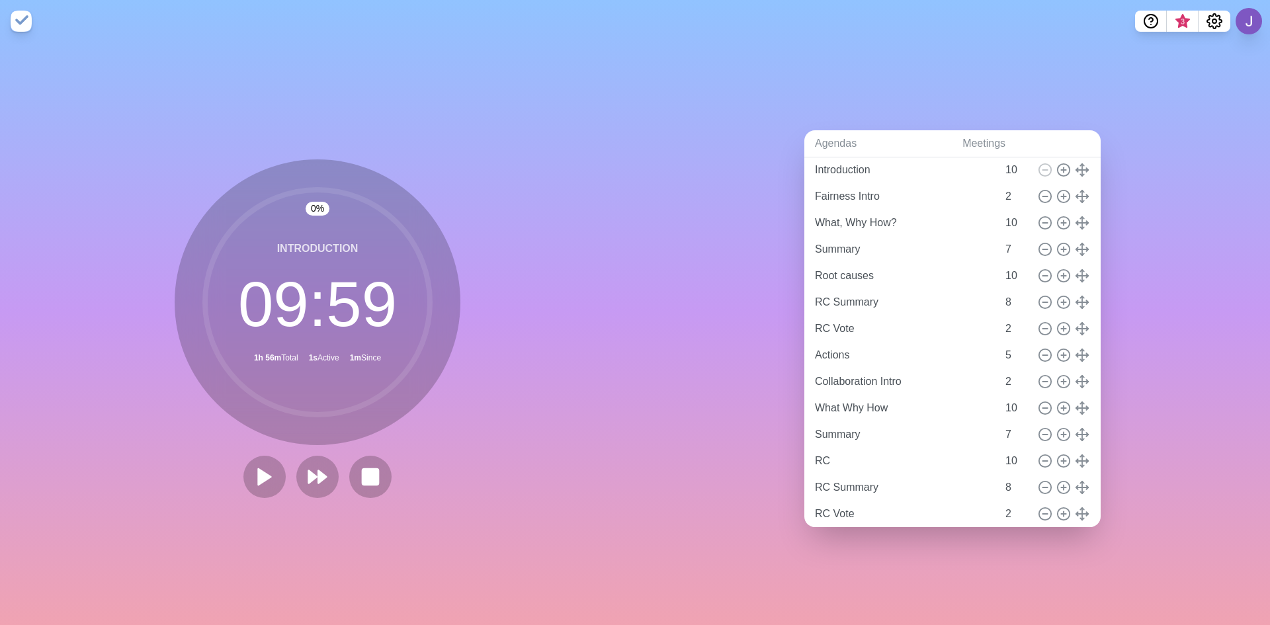
scroll to position [0, 0]
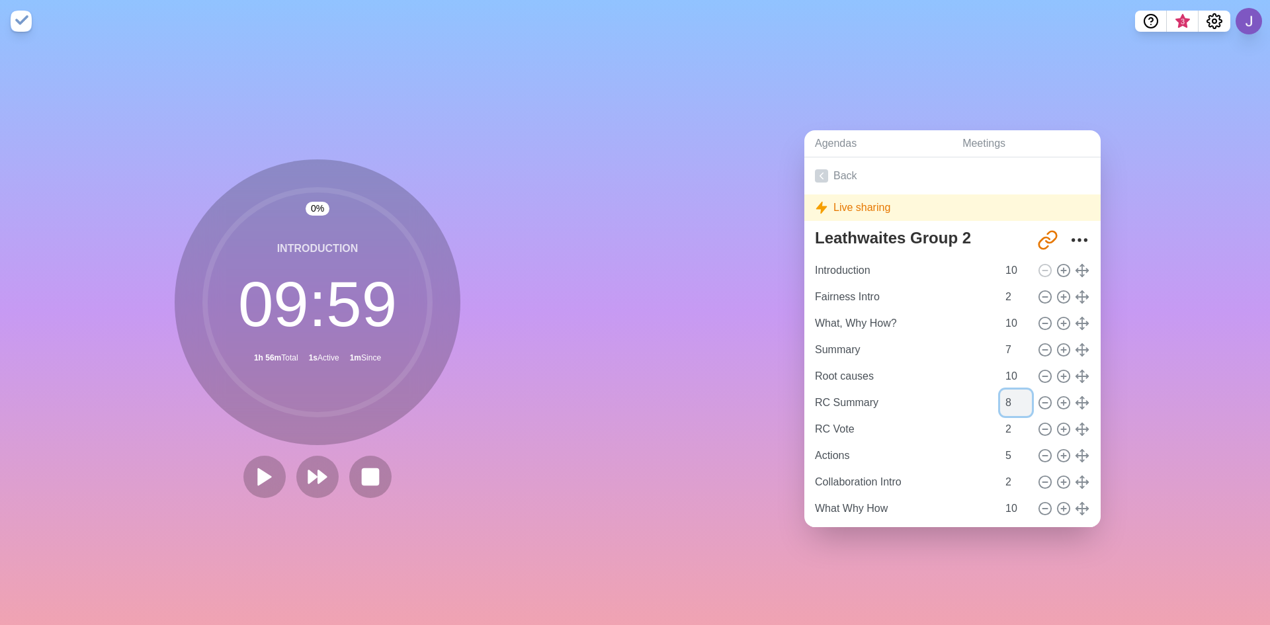
click at [1000, 397] on input "8" at bounding box center [1016, 402] width 32 height 26
type input "10"
click at [599, 324] on div "0 % Introduction 09 : 59 1h 56m Total 1s Active 1m Since" at bounding box center [317, 333] width 635 height 583
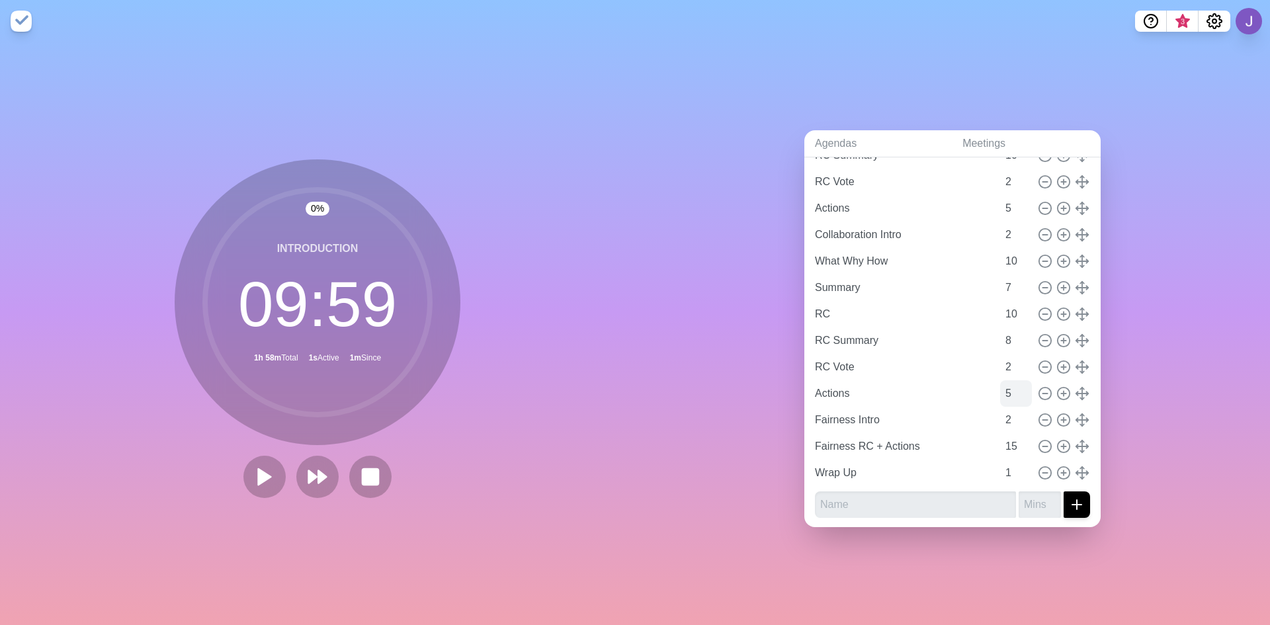
scroll to position [248, 0]
click at [1000, 327] on input "8" at bounding box center [1016, 340] width 32 height 26
type input "10"
click at [691, 302] on div "Agendas Meetings Back Live sharing Leathwaites Group 2 [URL][DOMAIN_NAME] Intro…" at bounding box center [952, 333] width 635 height 583
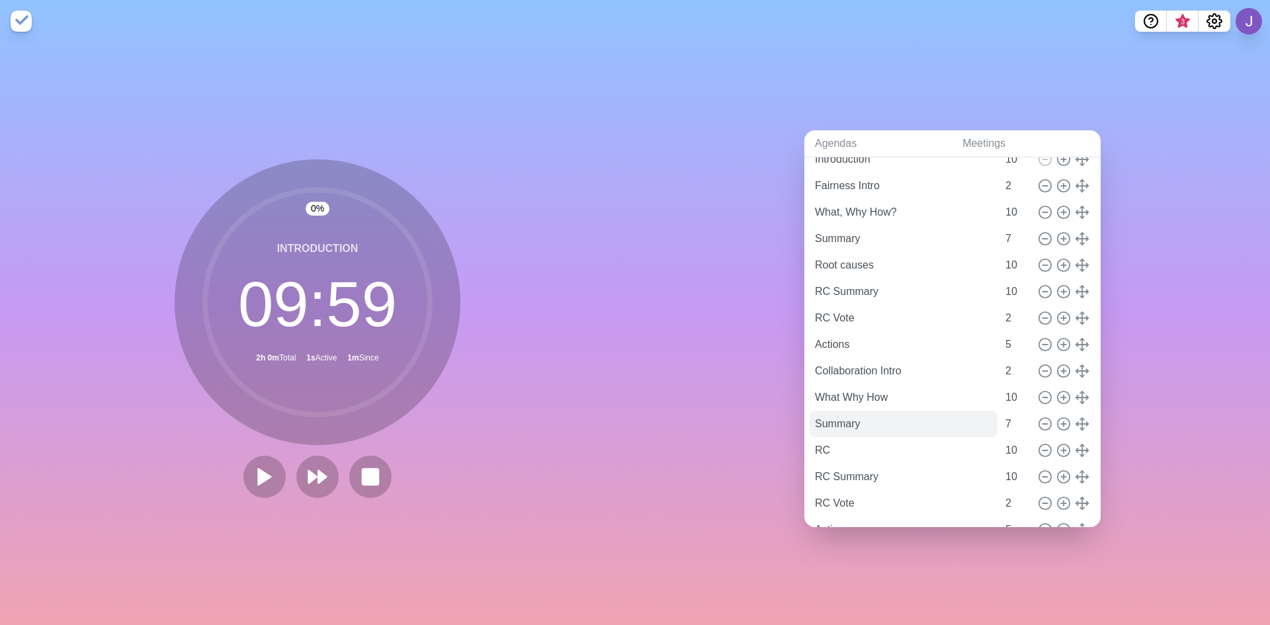
scroll to position [132, 0]
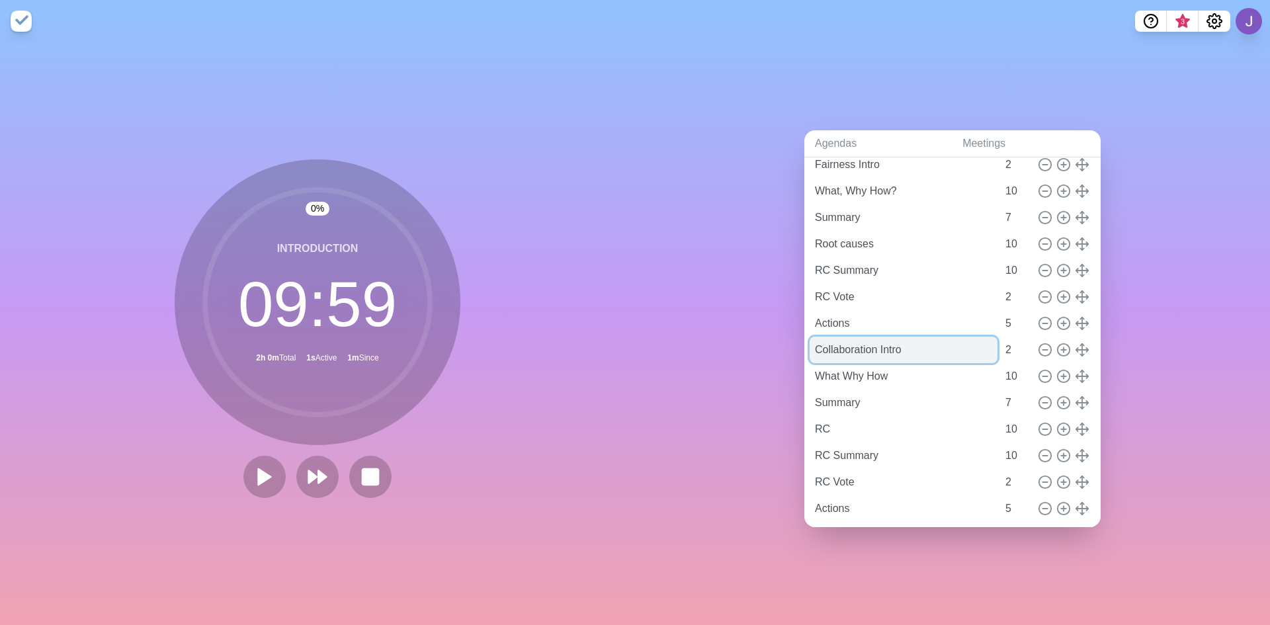
click at [873, 342] on input "Collaboration Intro" at bounding box center [903, 350] width 188 height 26
type input "Communication Intro"
click at [597, 430] on div "0 % Introduction 09 : 59 2h 0m Total 1s Active 1m Since" at bounding box center [317, 333] width 635 height 583
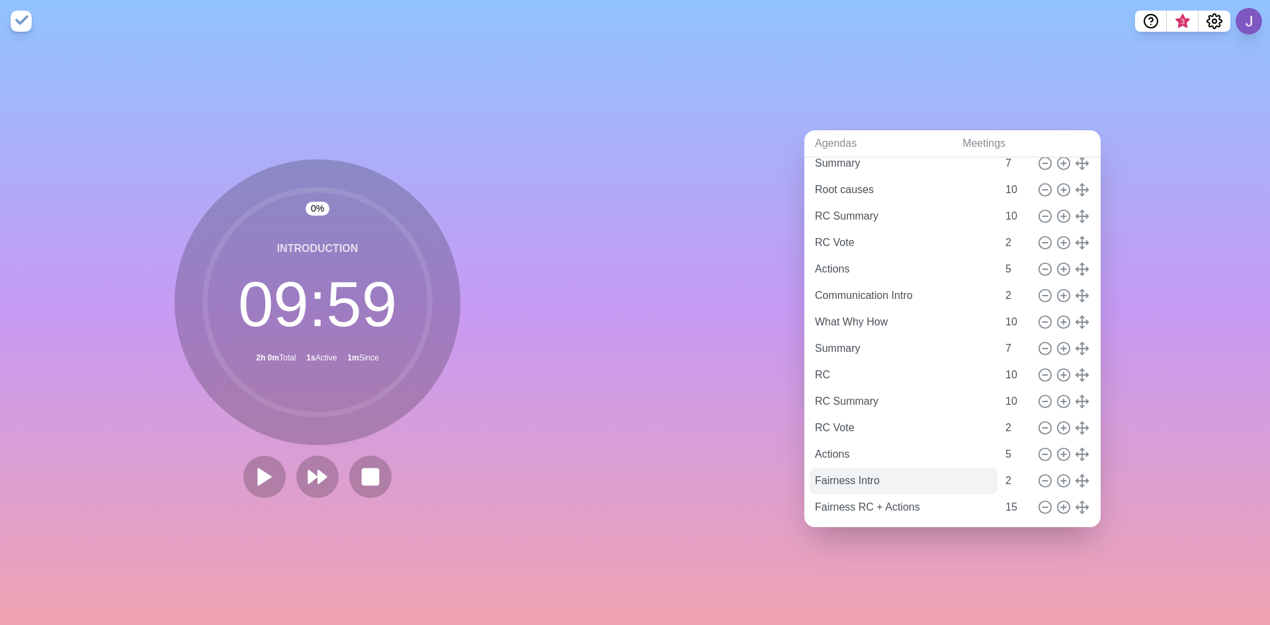
scroll to position [248, 0]
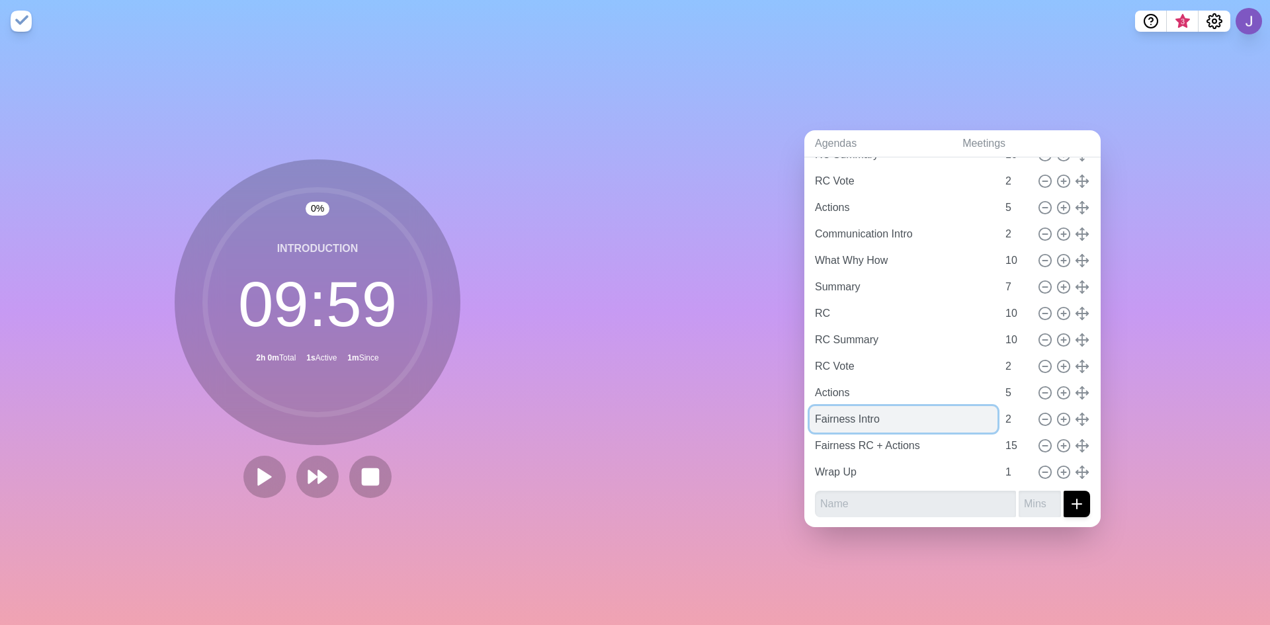
drag, startPoint x: 845, startPoint y: 417, endPoint x: 807, endPoint y: 418, distance: 38.4
click at [809, 418] on input "Fairness Intro" at bounding box center [903, 419] width 188 height 26
type input "Collaboration Intro"
drag, startPoint x: 844, startPoint y: 438, endPoint x: 792, endPoint y: 436, distance: 51.6
click at [792, 436] on div "Agendas Meetings Back Live sharing Leathwaites Group 2 [URL][DOMAIN_NAME] Intro…" at bounding box center [952, 333] width 635 height 583
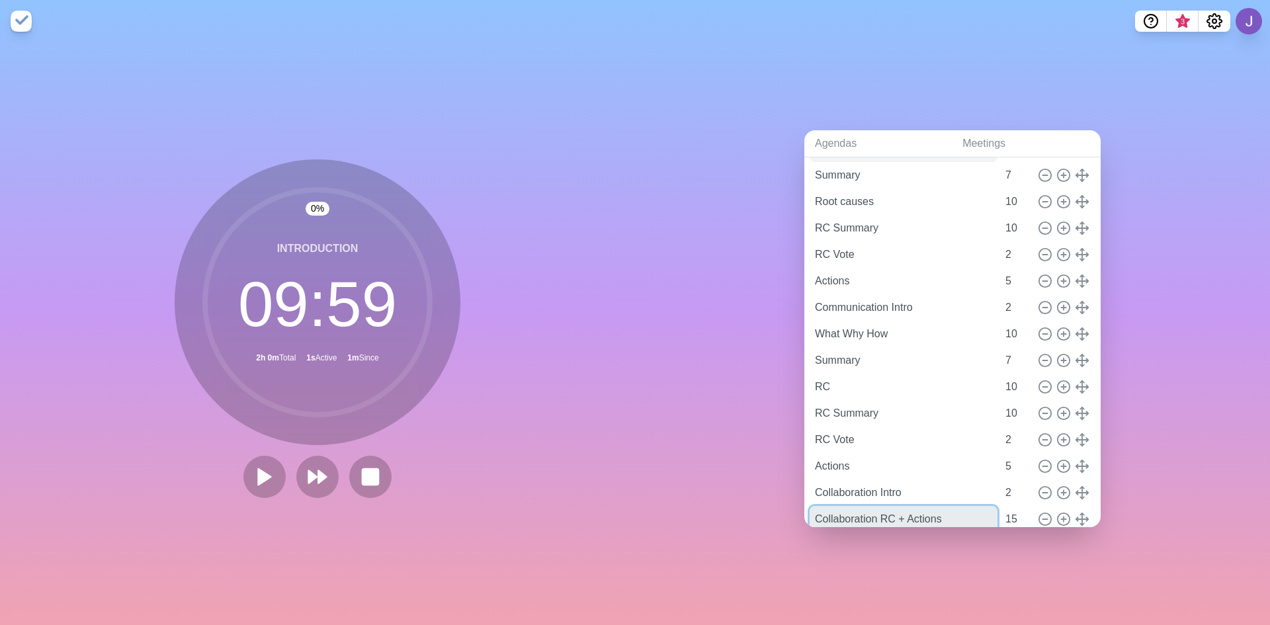
scroll to position [0, 0]
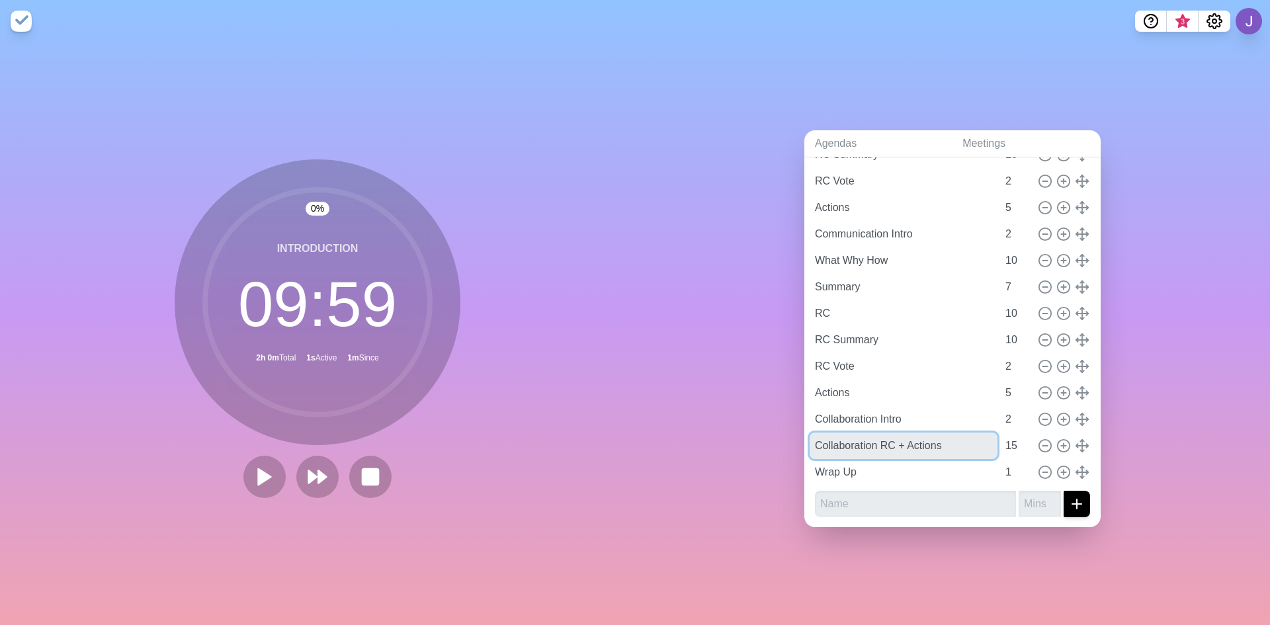
type input "Collaboration RC + Actions"
click at [655, 411] on div "Agendas Meetings Back Live sharing Leathwaites Group 2 [URL][DOMAIN_NAME] Intro…" at bounding box center [952, 333] width 635 height 583
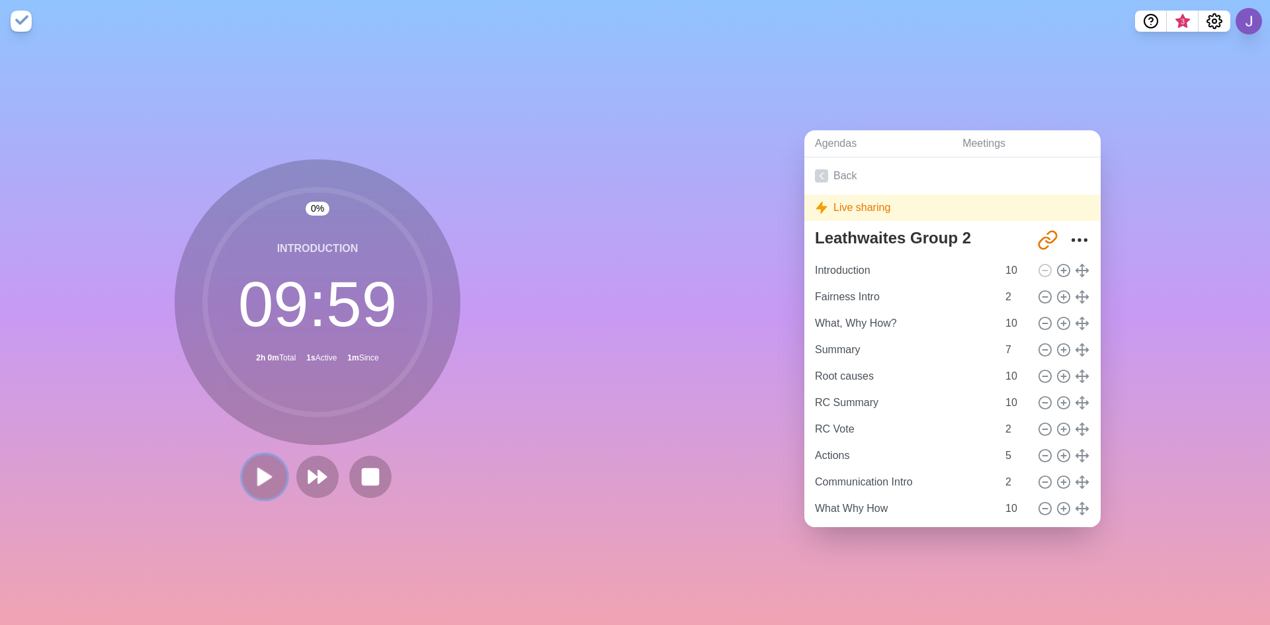
click at [275, 474] on button at bounding box center [264, 476] width 44 height 44
click at [375, 469] on icon at bounding box center [370, 476] width 22 height 22
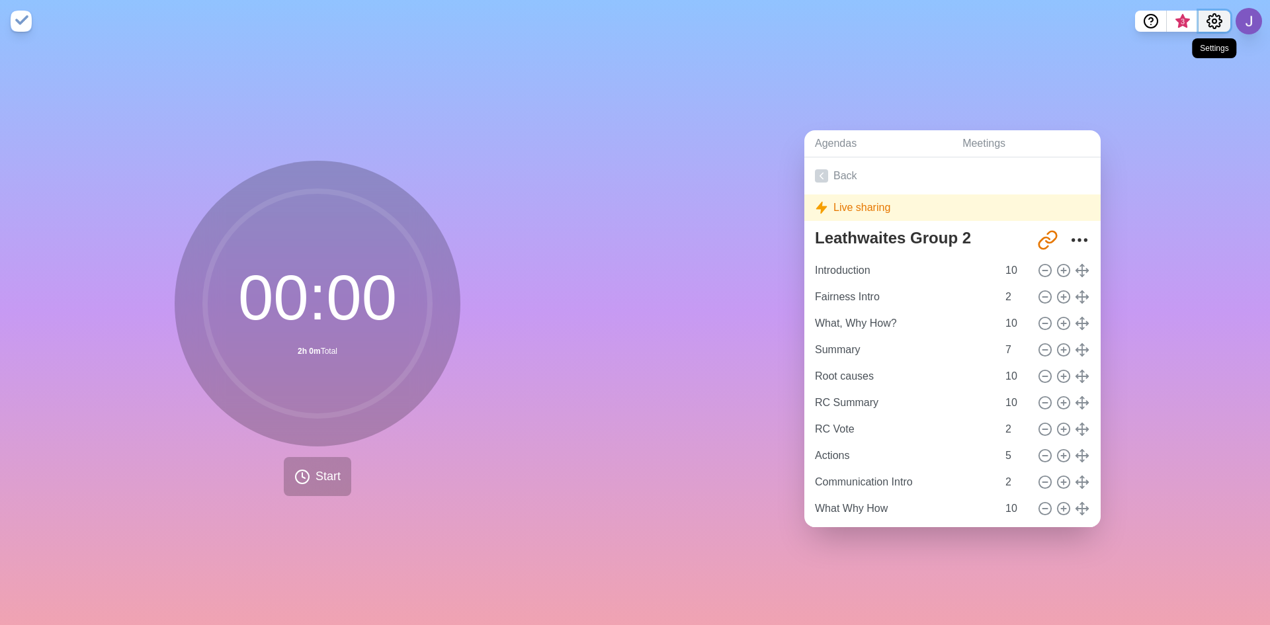
click at [1225, 14] on button "Settings" at bounding box center [1214, 21] width 32 height 21
click at [1193, 57] on p "Preferences" at bounding box center [1170, 50] width 57 height 16
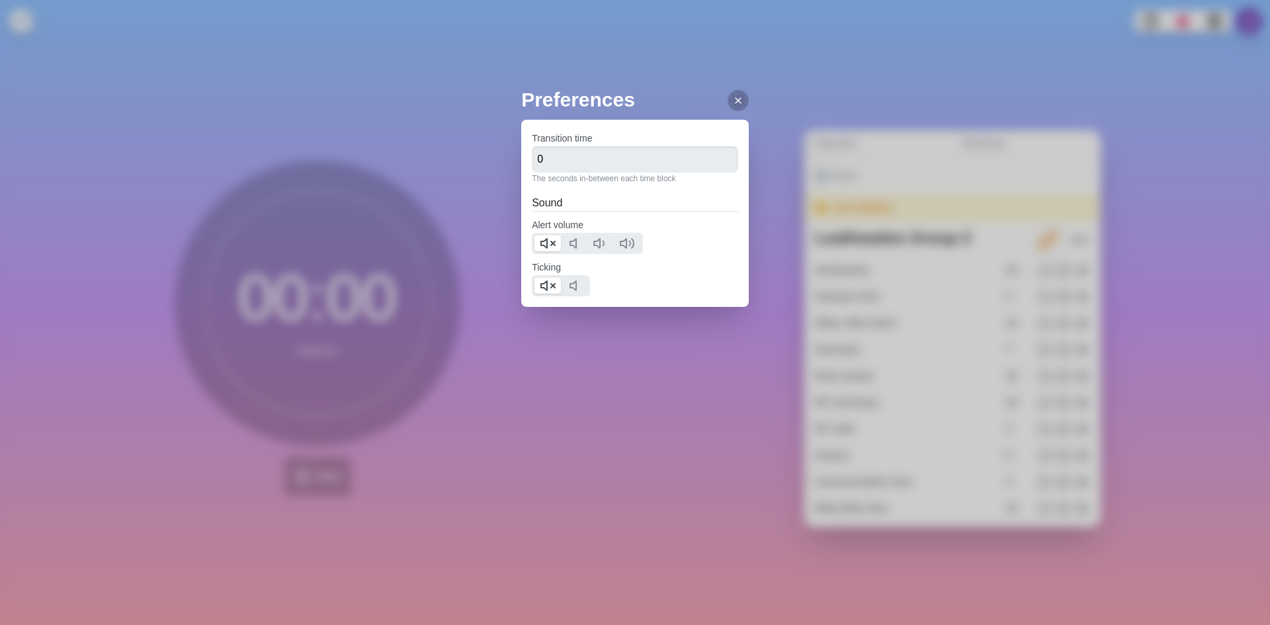
click at [751, 420] on div "Preferences Transition time 0 The seconds in-between each time block Sound Aler…" at bounding box center [635, 312] width 1270 height 625
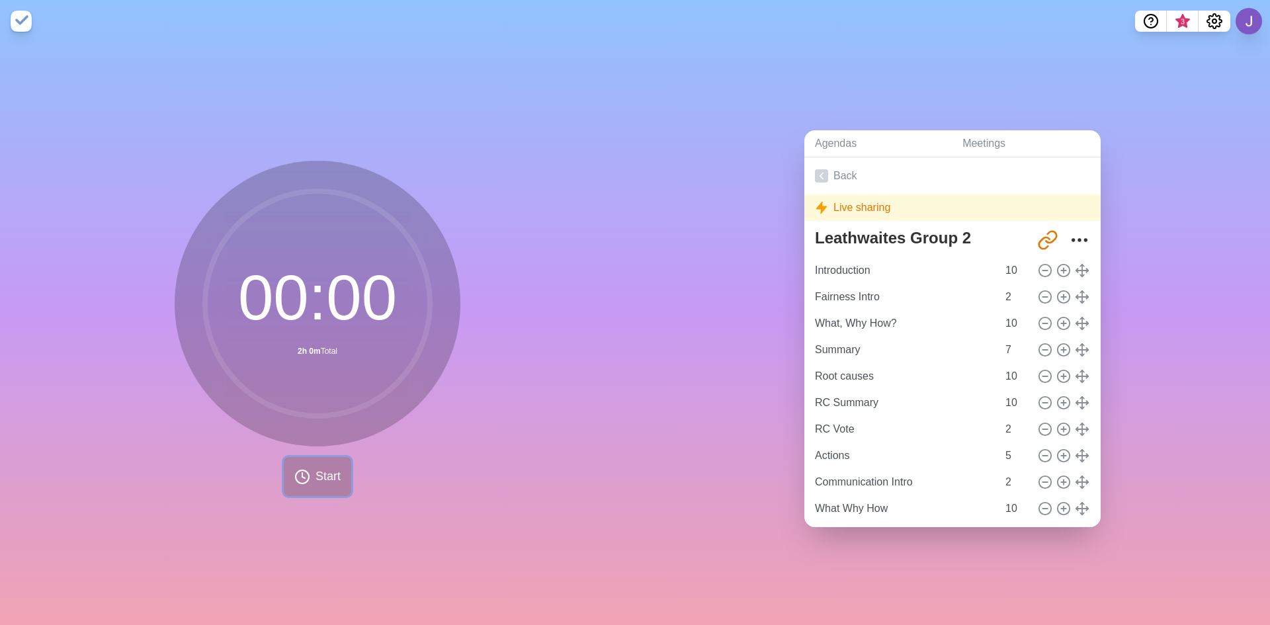
click at [315, 473] on span "Start" at bounding box center [327, 476] width 25 height 18
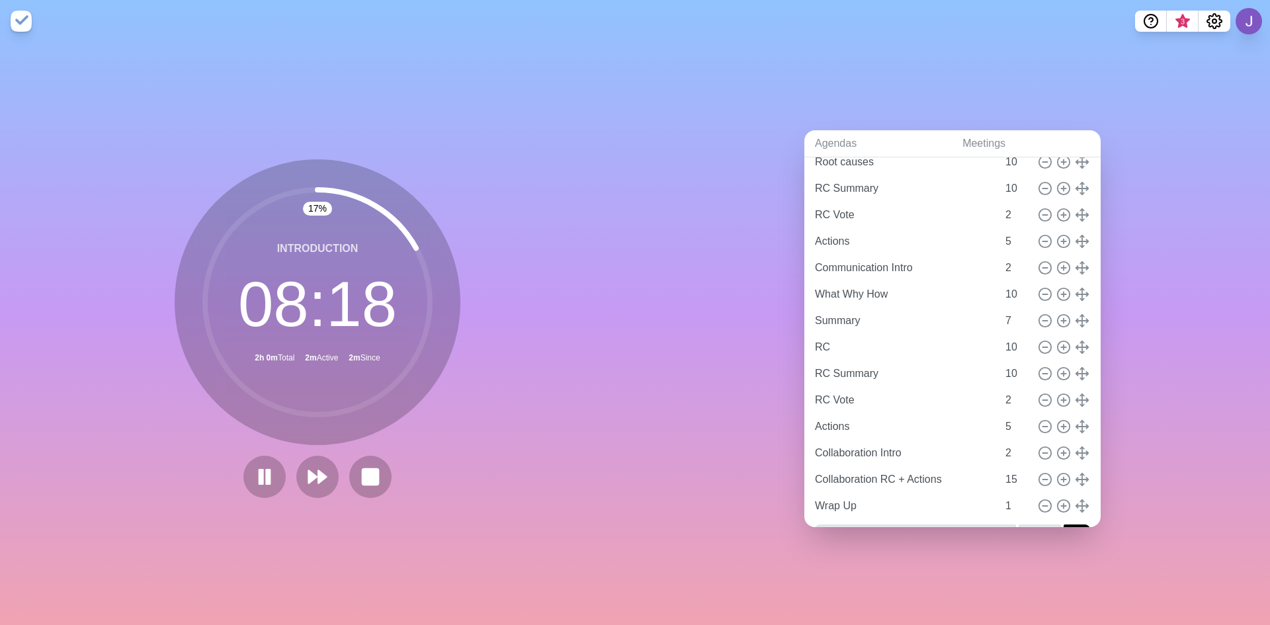
scroll to position [248, 0]
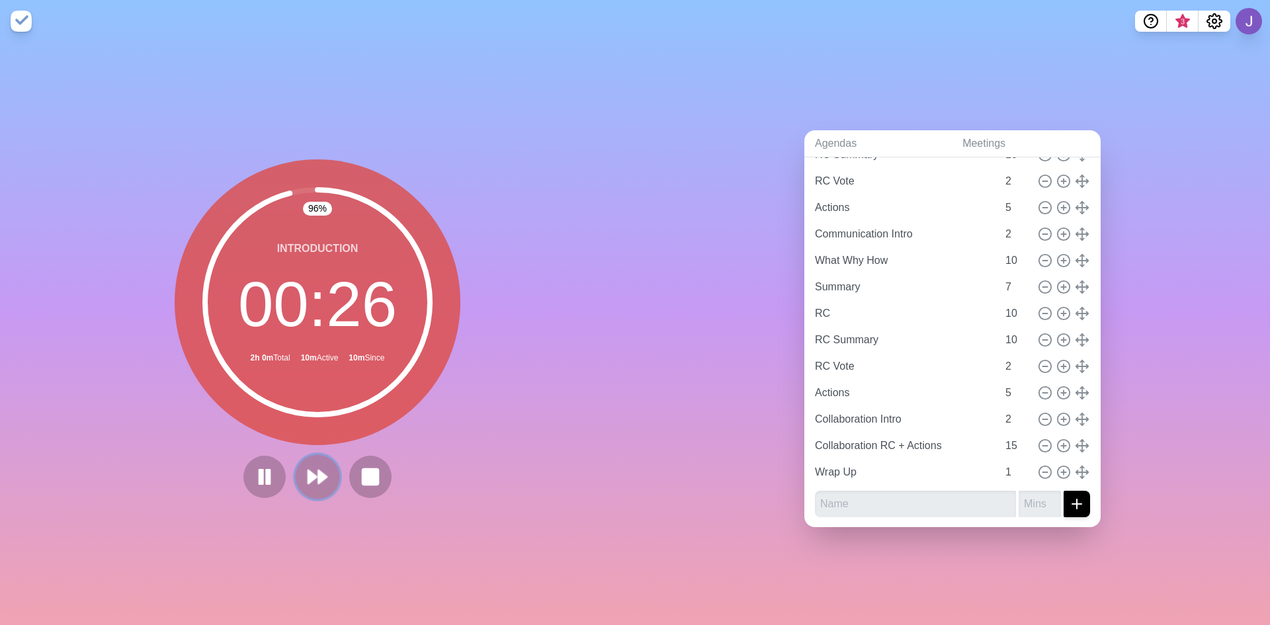
click at [313, 465] on icon at bounding box center [317, 476] width 22 height 22
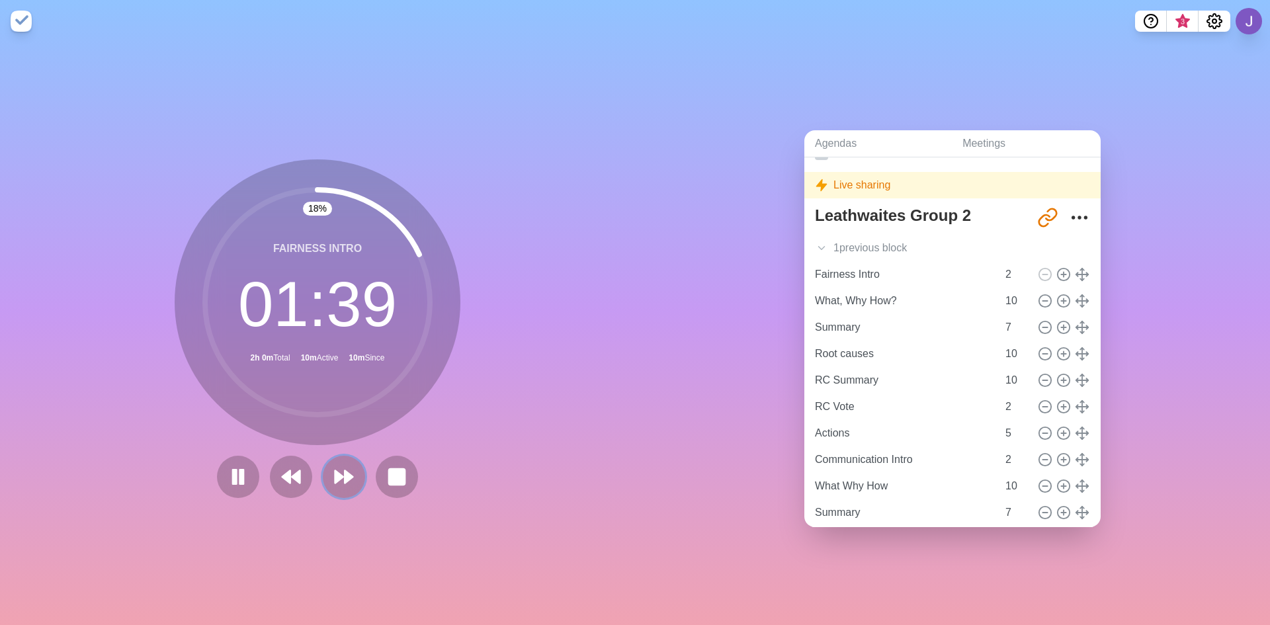
scroll to position [0, 0]
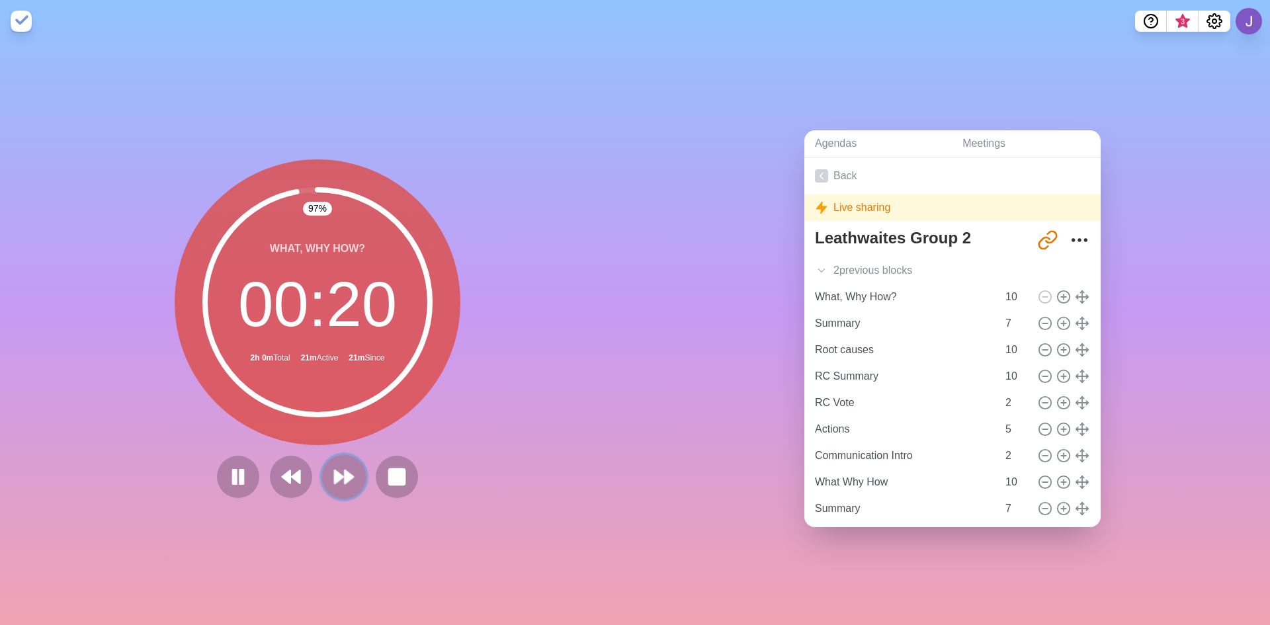
click at [339, 465] on icon at bounding box center [344, 476] width 22 height 22
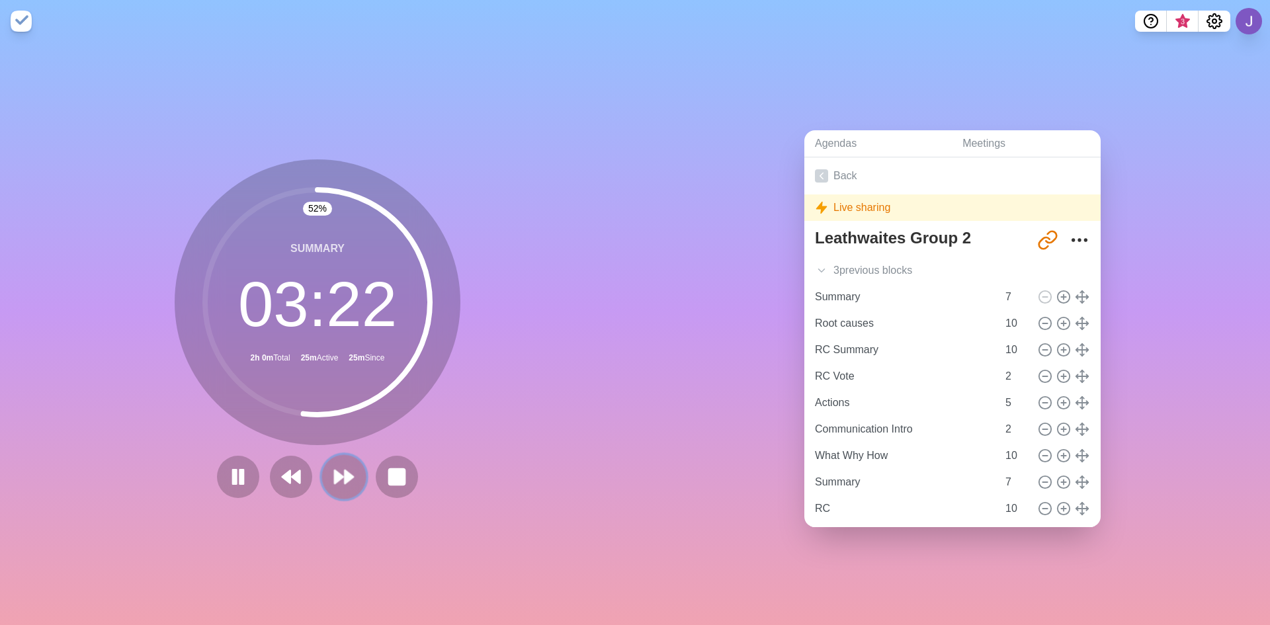
drag, startPoint x: 349, startPoint y: 473, endPoint x: 343, endPoint y: 492, distance: 20.1
click at [343, 492] on button at bounding box center [343, 476] width 44 height 44
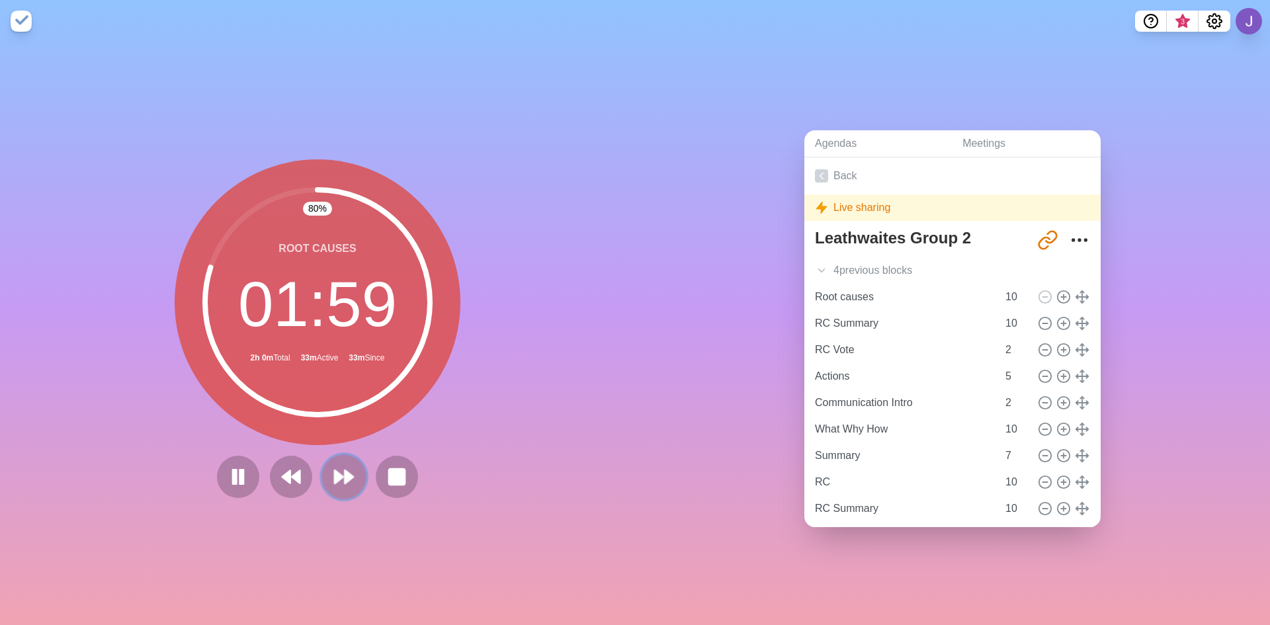
click at [344, 474] on polygon at bounding box center [348, 476] width 9 height 13
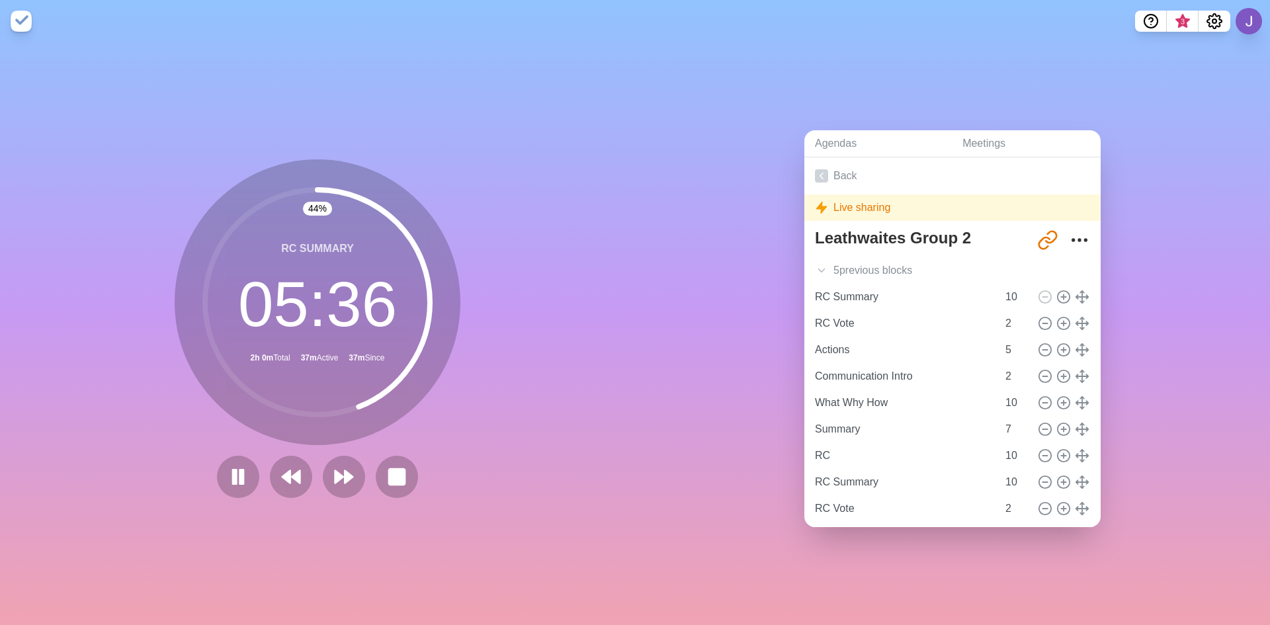
click at [314, 467] on div at bounding box center [318, 477] width 212 height 42
click at [333, 466] on icon at bounding box center [344, 476] width 22 height 22
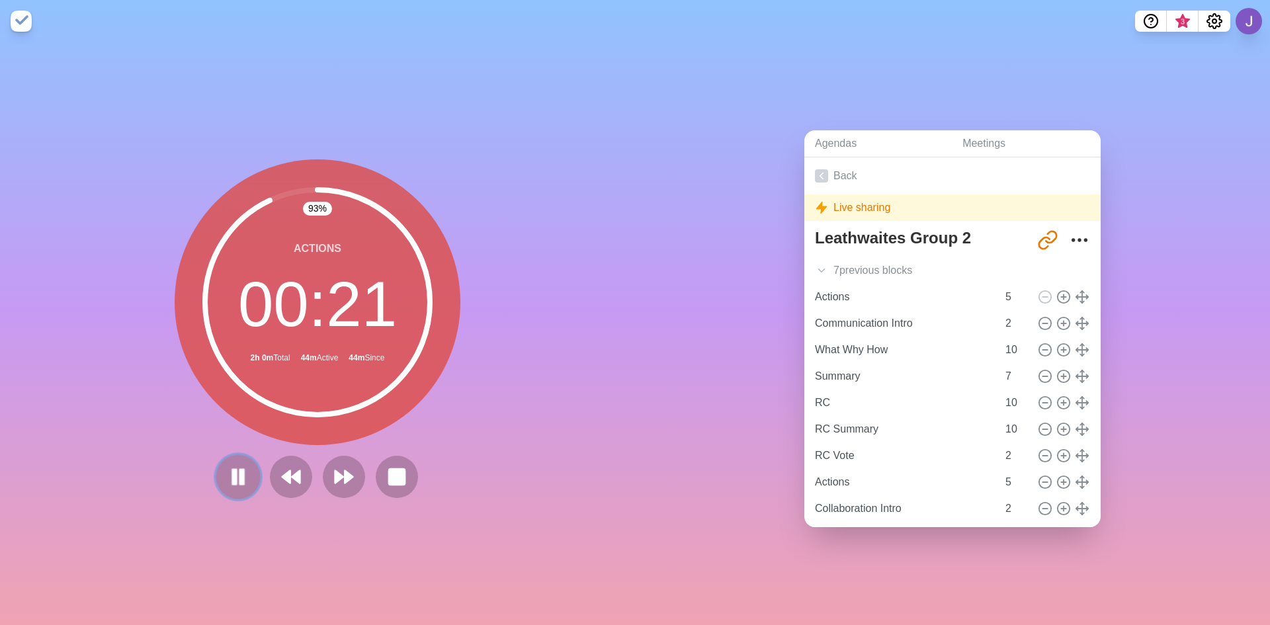
click at [233, 469] on rect at bounding box center [235, 476] width 4 height 15
click at [344, 473] on polygon at bounding box center [348, 476] width 9 height 13
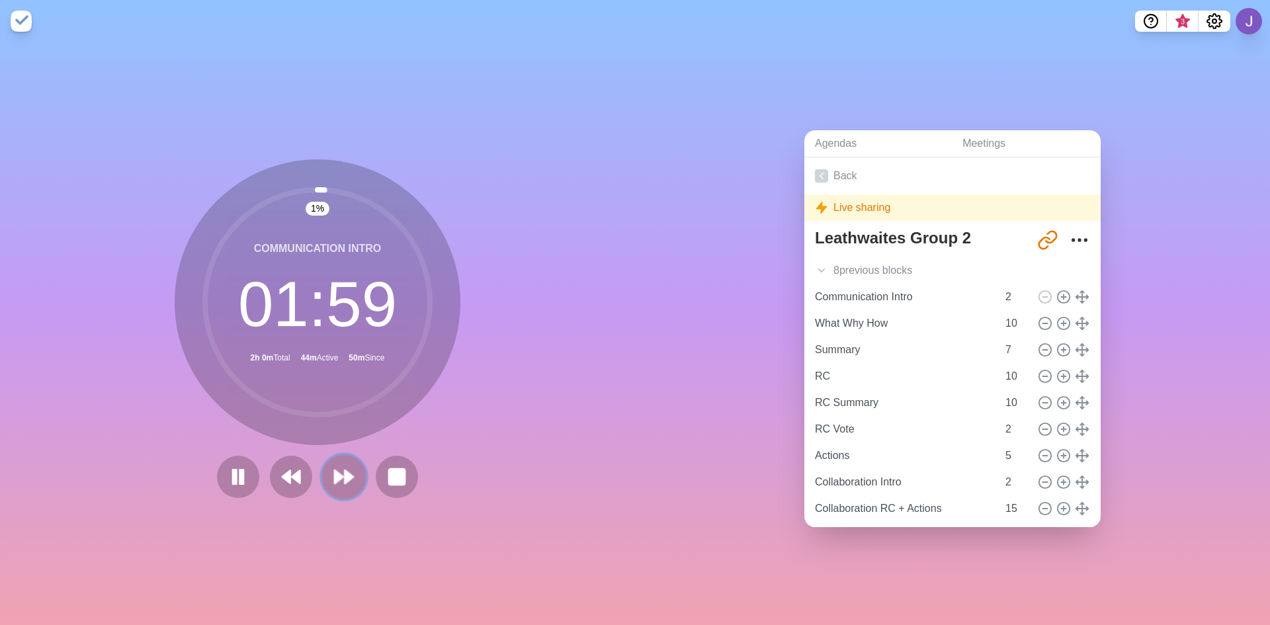
click at [344, 473] on polygon at bounding box center [348, 476] width 9 height 13
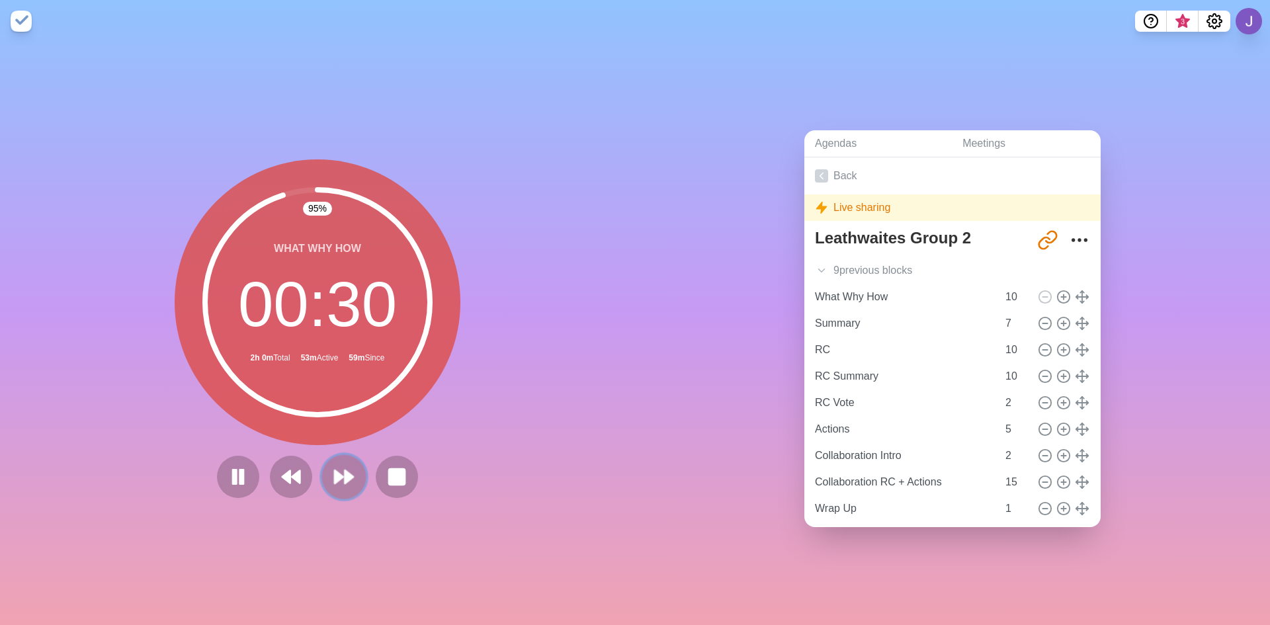
click at [328, 455] on button at bounding box center [343, 476] width 44 height 44
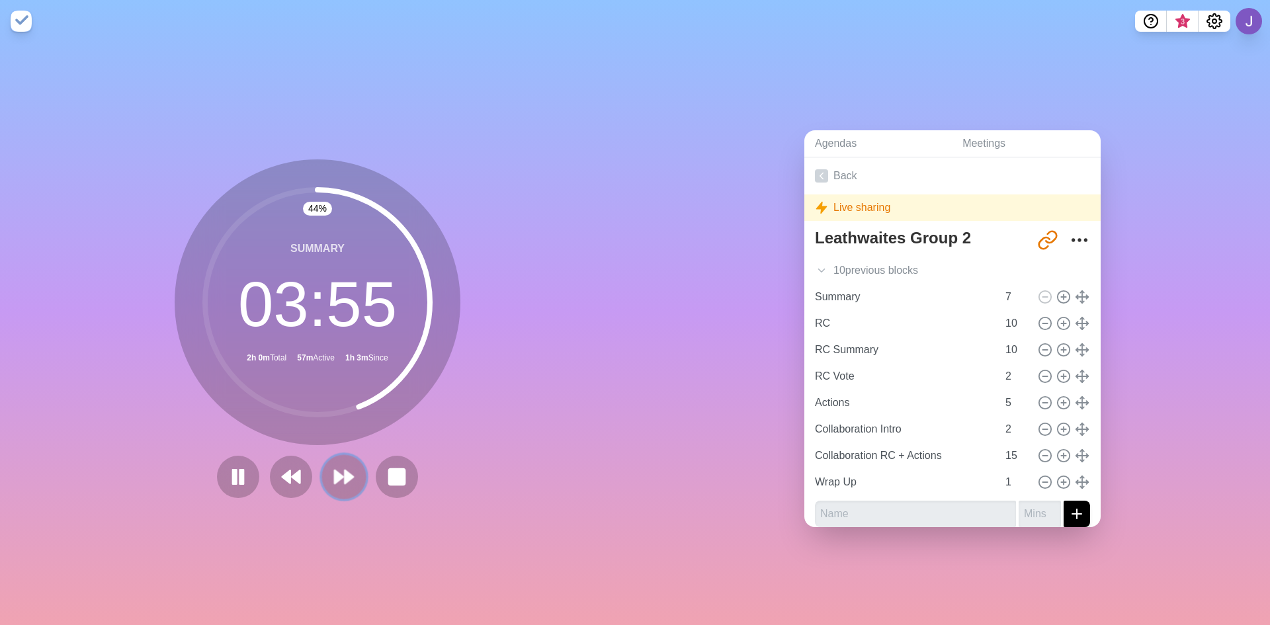
click at [333, 471] on icon at bounding box center [344, 476] width 22 height 22
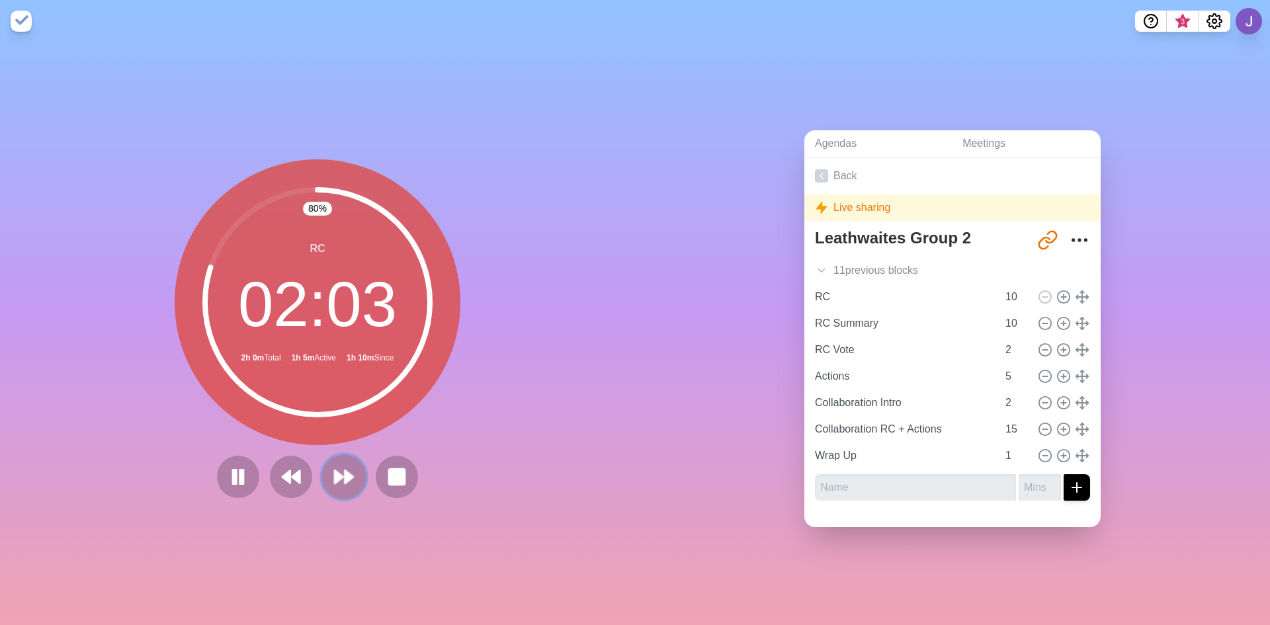
click at [336, 466] on icon at bounding box center [344, 476] width 22 height 22
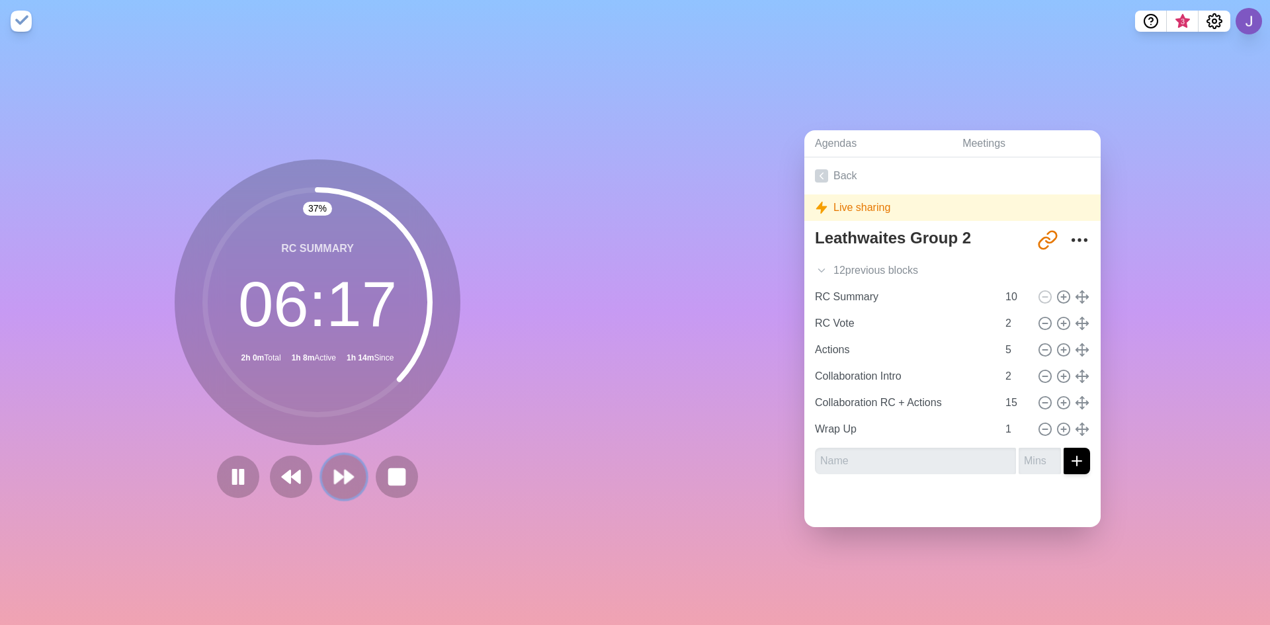
click at [352, 470] on button at bounding box center [343, 476] width 44 height 44
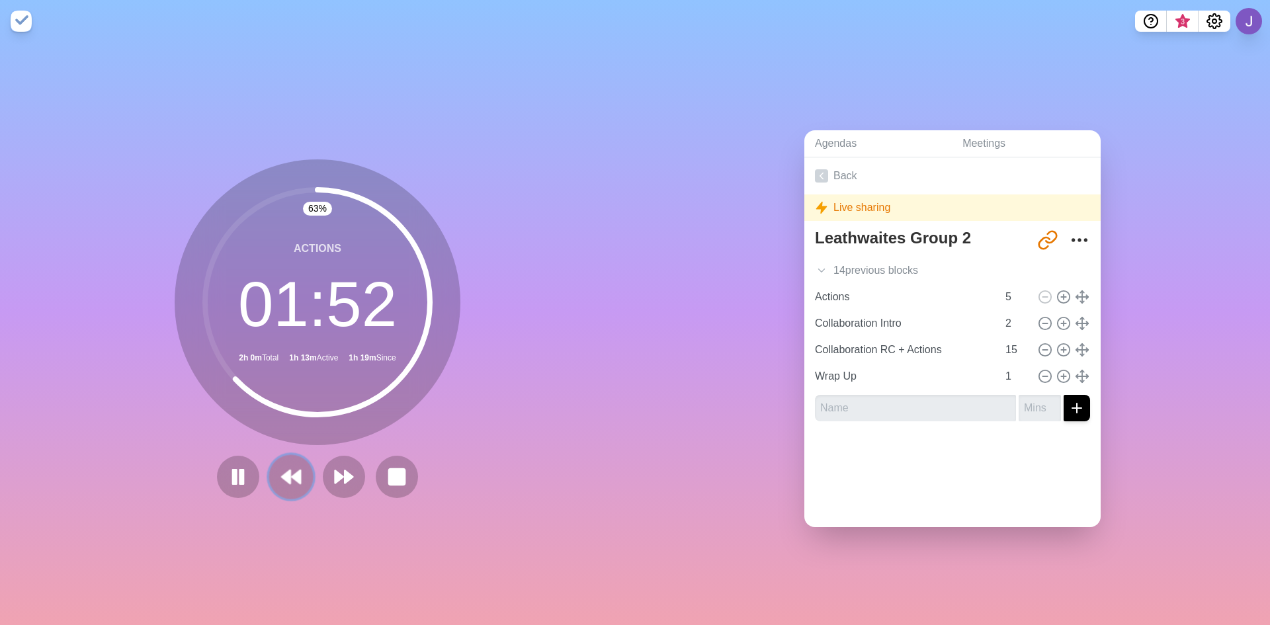
click at [284, 474] on polygon at bounding box center [286, 476] width 9 height 13
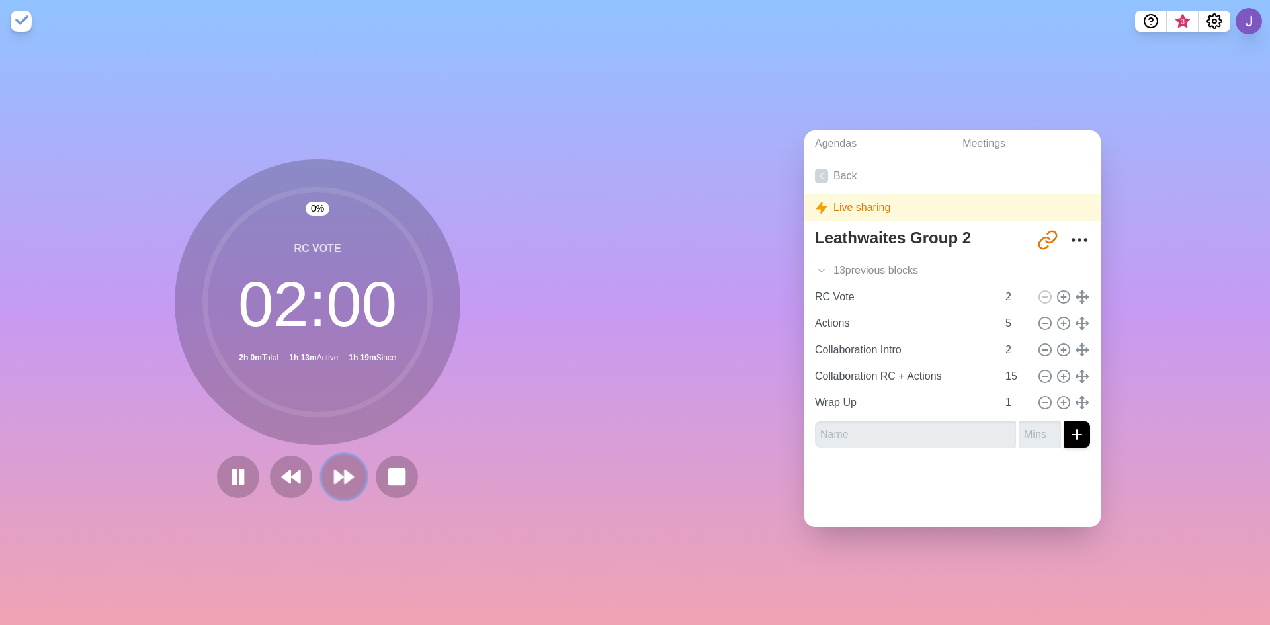
click at [344, 473] on polygon at bounding box center [348, 476] width 9 height 13
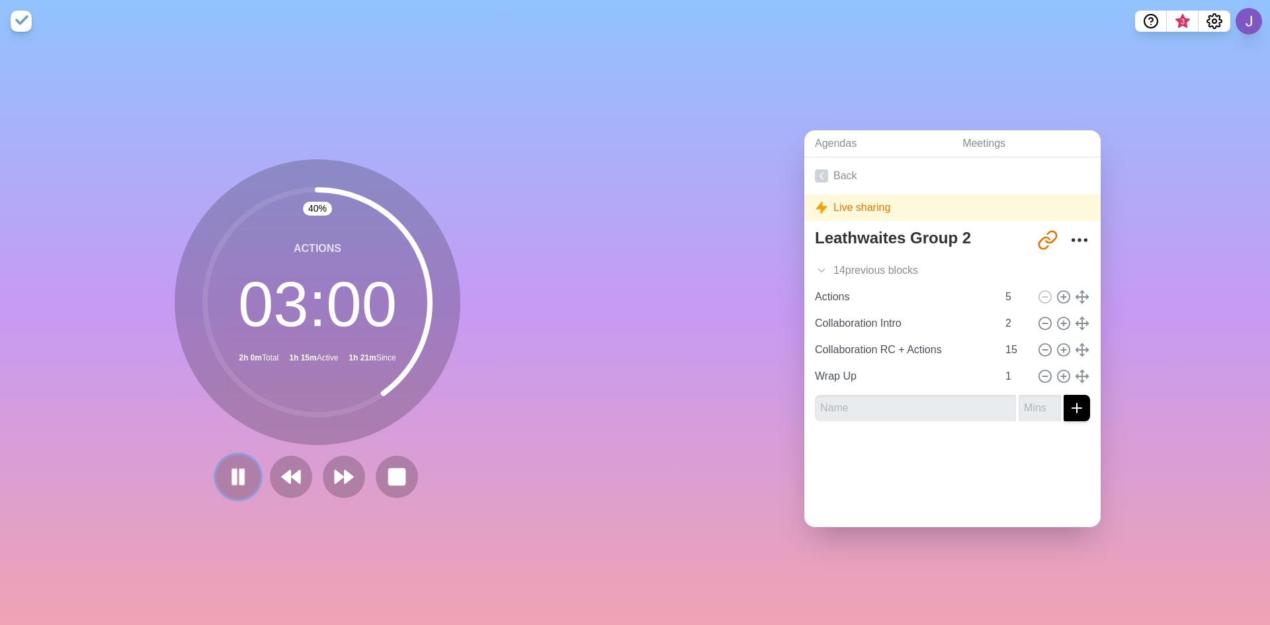
click at [244, 465] on icon at bounding box center [238, 476] width 22 height 22
click at [344, 471] on polygon at bounding box center [348, 476] width 9 height 13
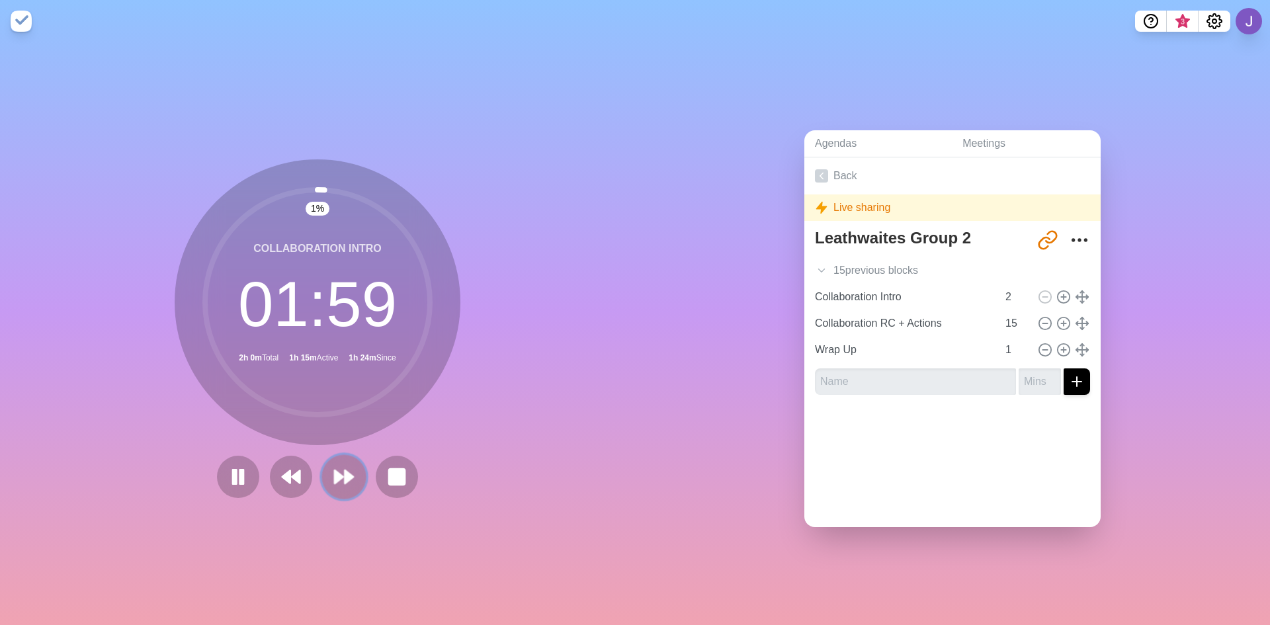
click at [344, 471] on polygon at bounding box center [348, 476] width 9 height 13
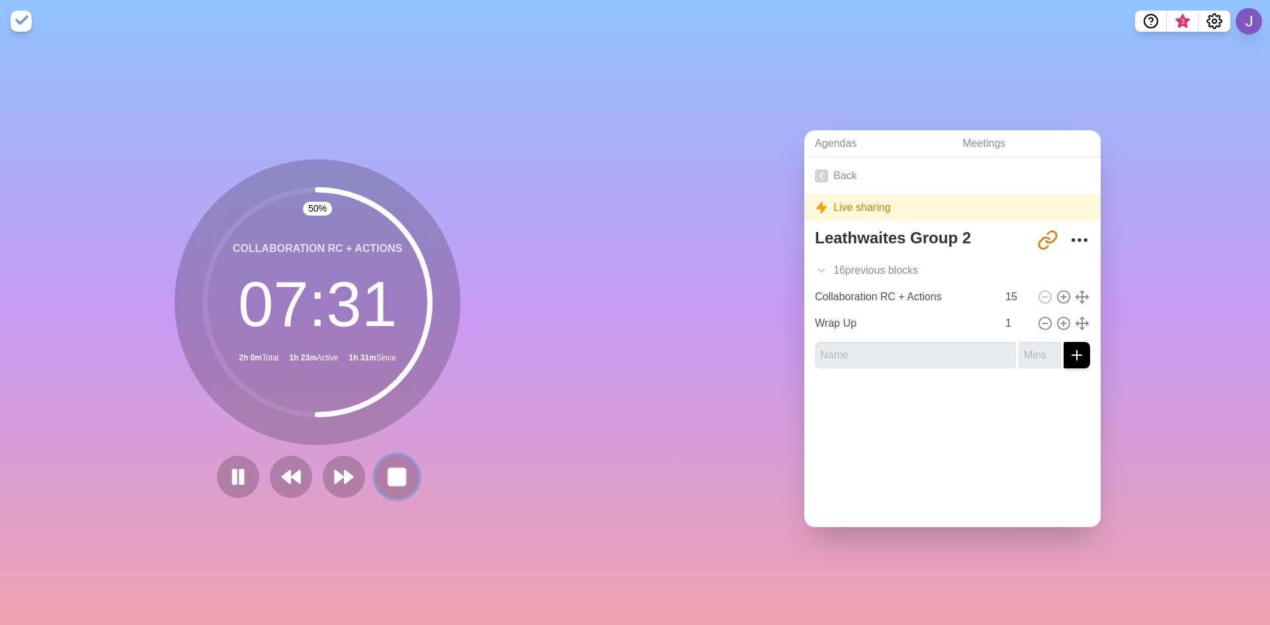
click at [402, 478] on icon at bounding box center [396, 476] width 22 height 22
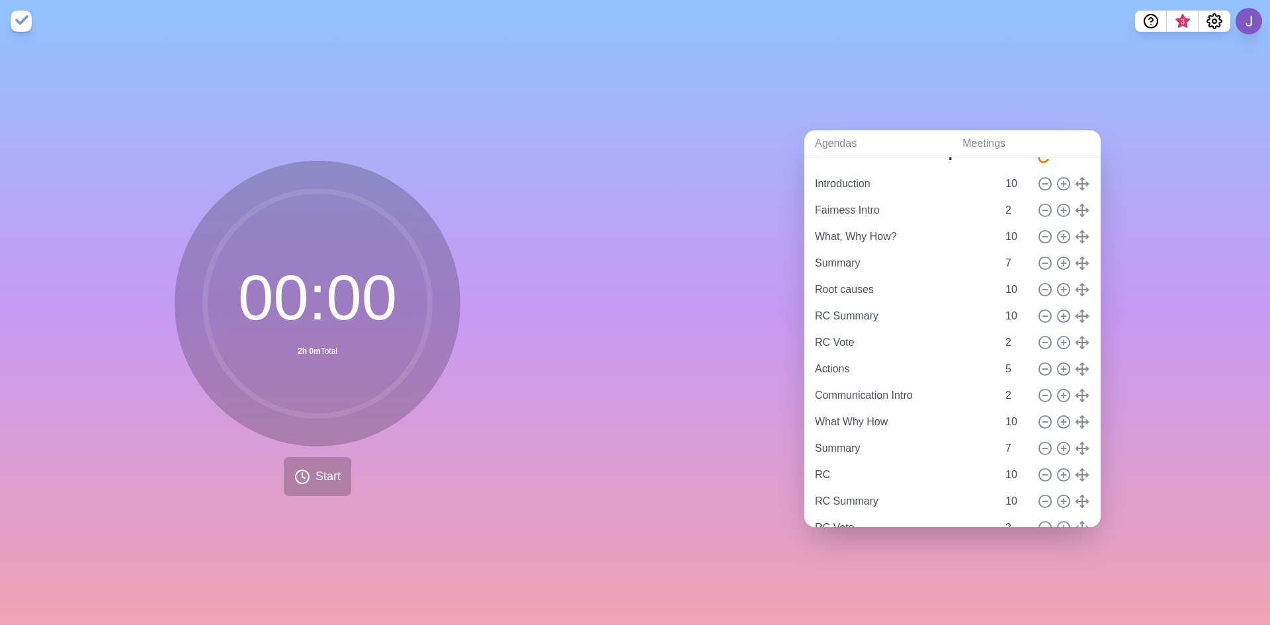
scroll to position [132, 0]
